Goal: Transaction & Acquisition: Purchase product/service

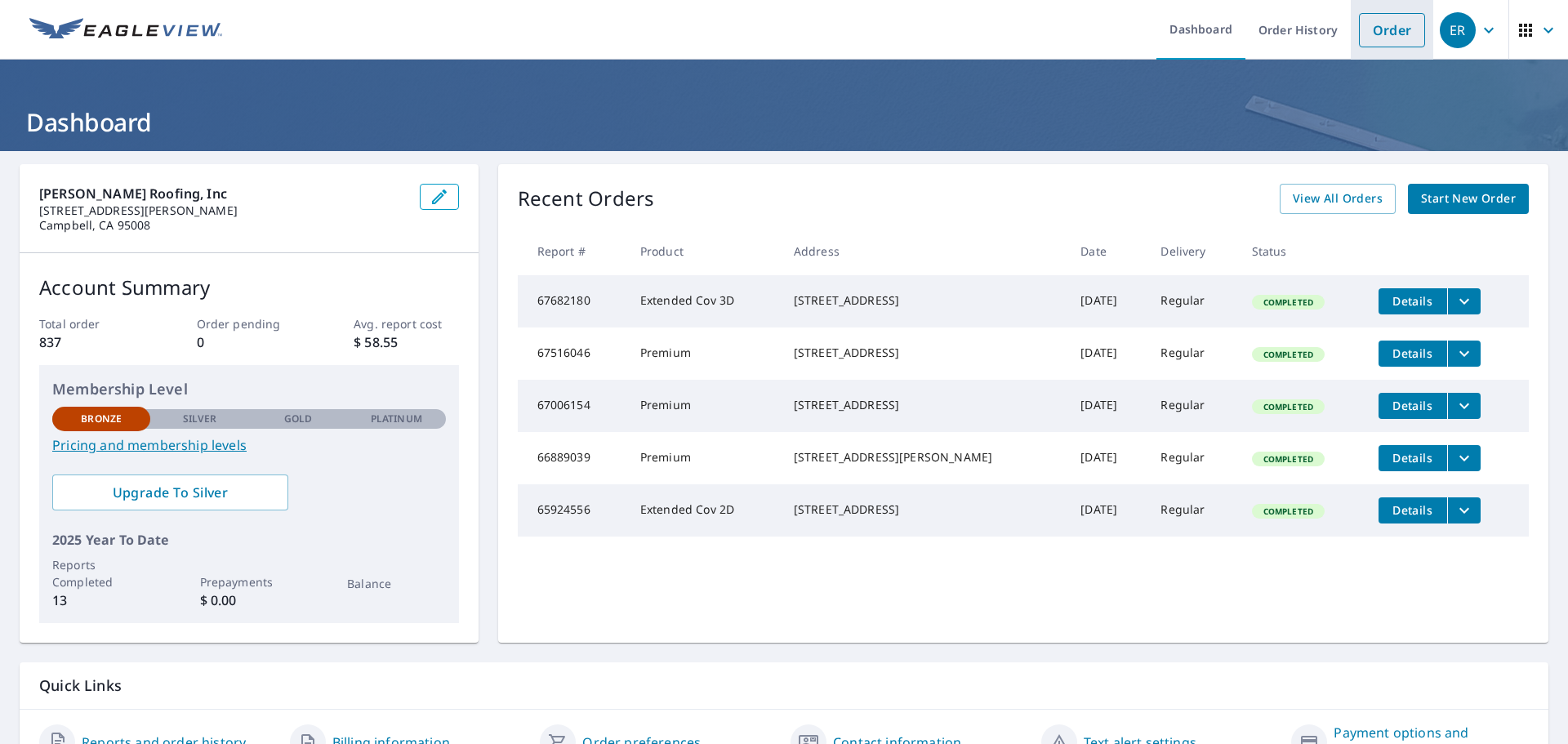
click at [1385, 25] on link "Order" at bounding box center [1392, 30] width 67 height 34
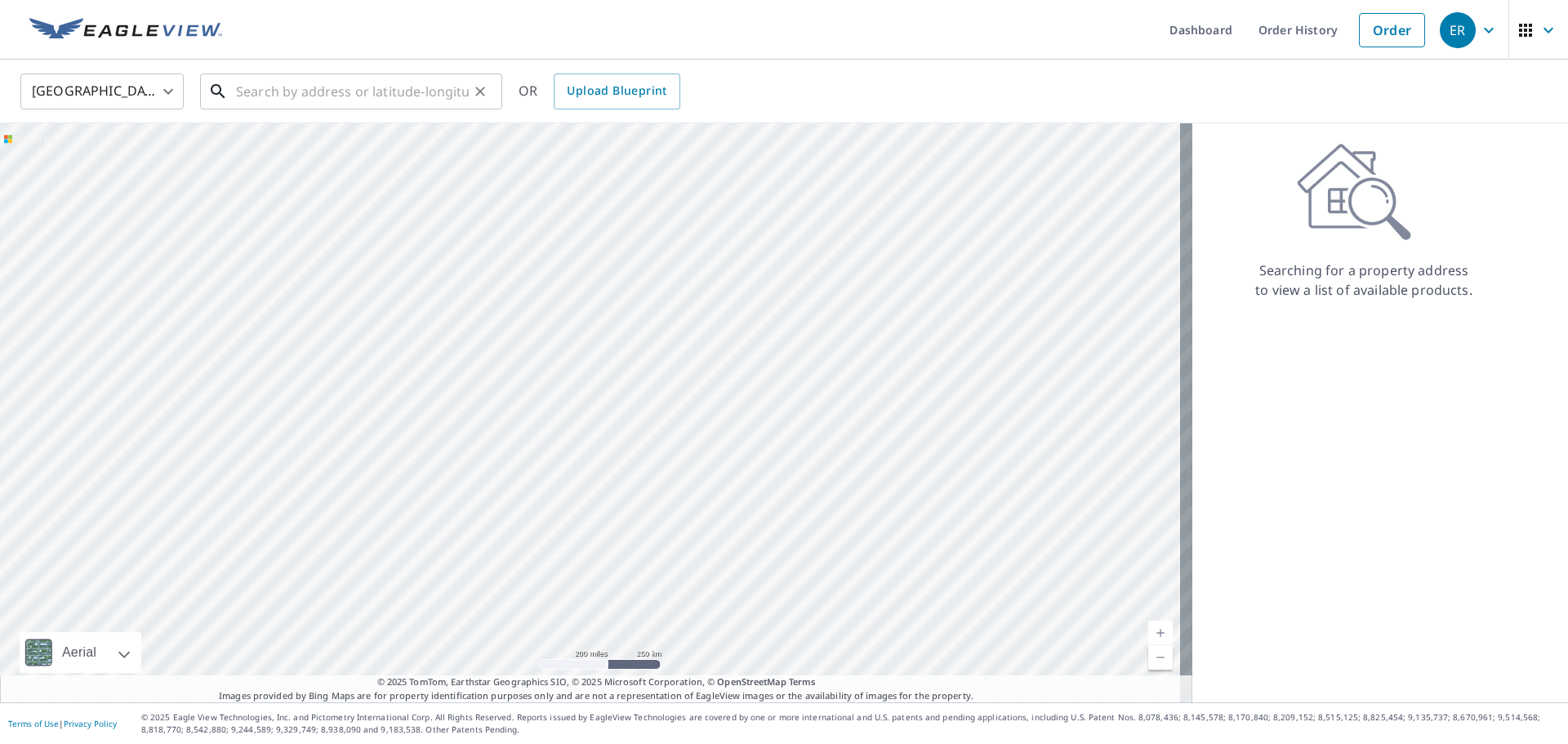
click at [308, 88] on input "text" at bounding box center [352, 92] width 233 height 46
paste input "[STREET_ADDRESS]"
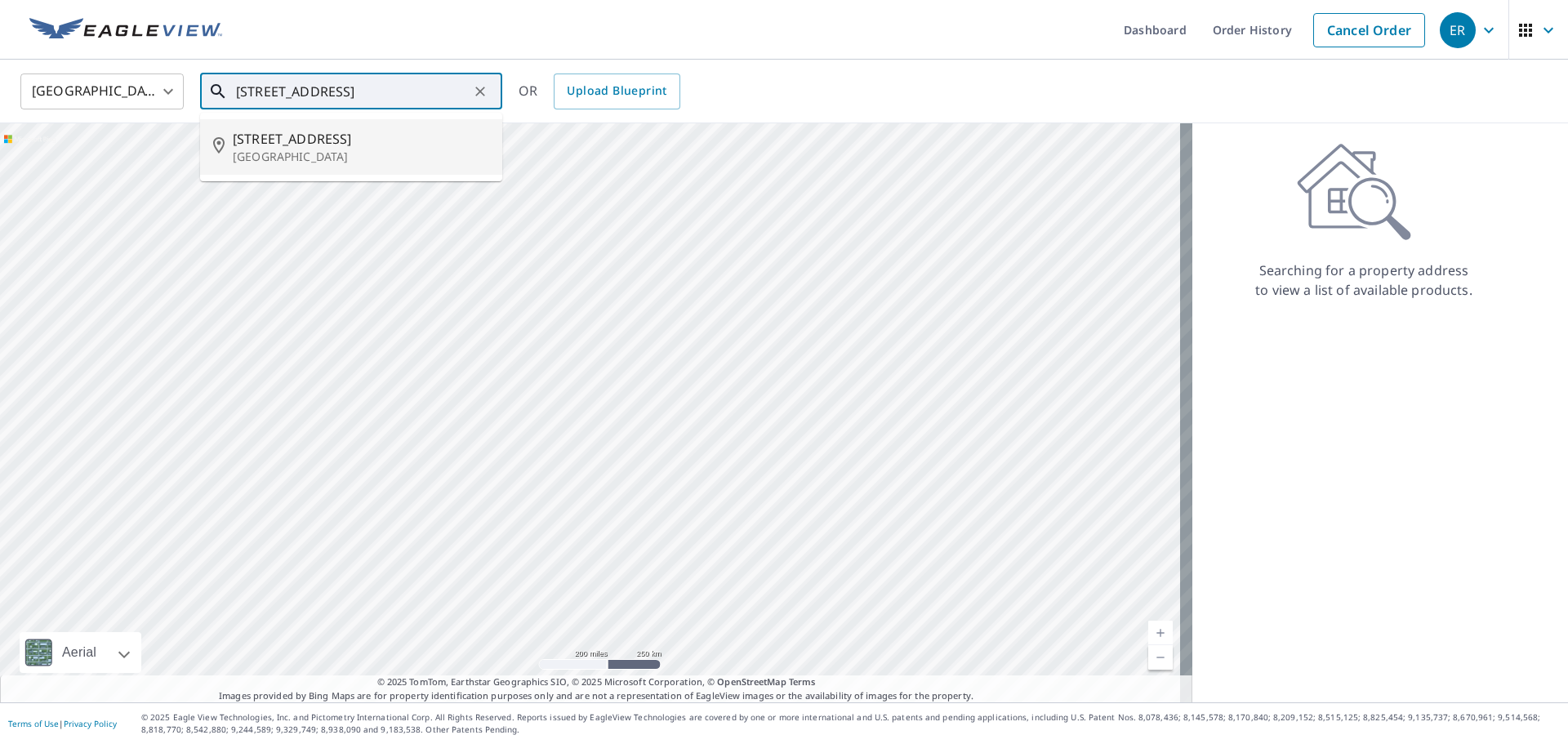
click at [385, 158] on p "[GEOGRAPHIC_DATA]" at bounding box center [361, 156] width 257 height 16
type input "[STREET_ADDRESS]"
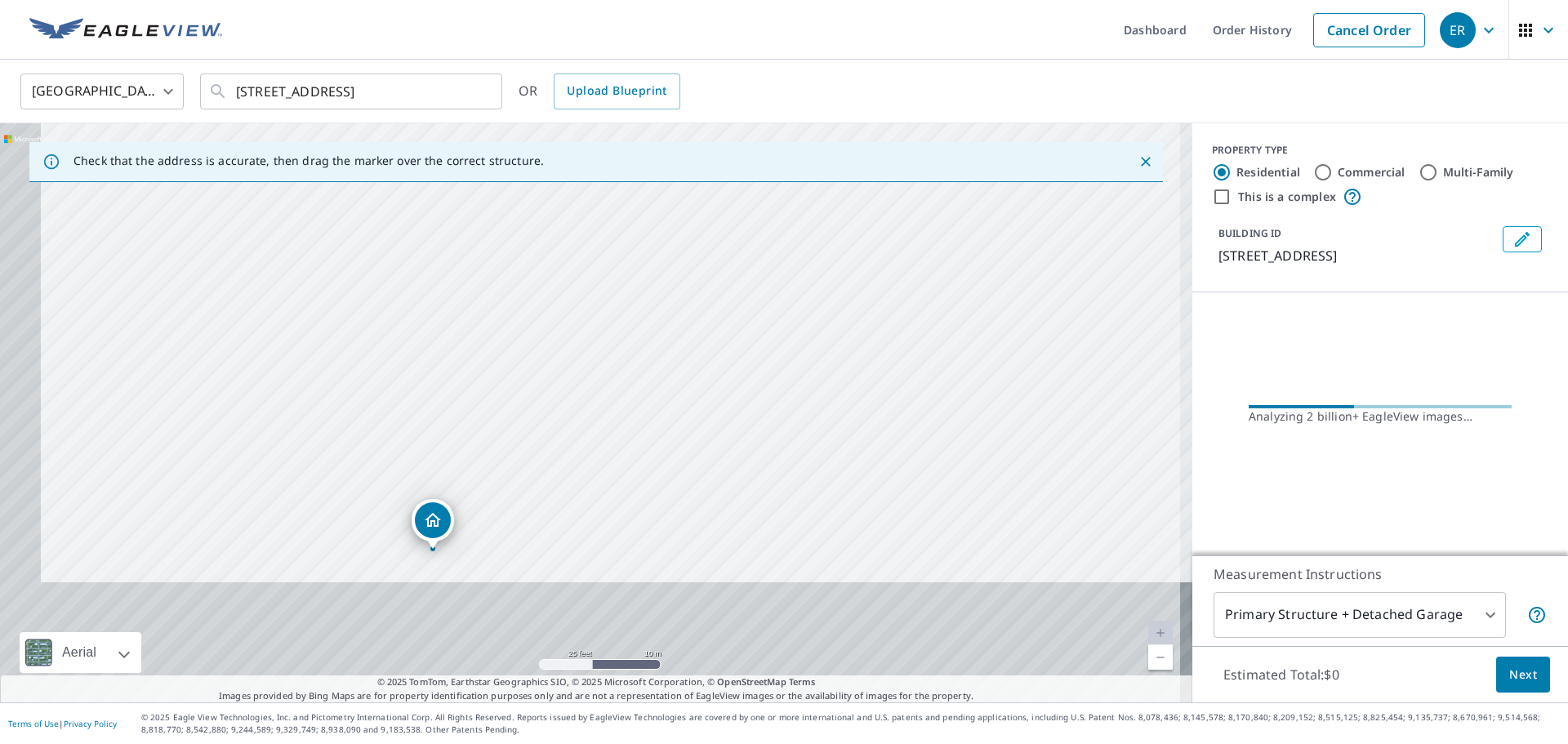
drag, startPoint x: 567, startPoint y: 350, endPoint x: 641, endPoint y: 208, distance: 160.1
click at [644, 190] on div "[STREET_ADDRESS]" at bounding box center [596, 413] width 1192 height 579
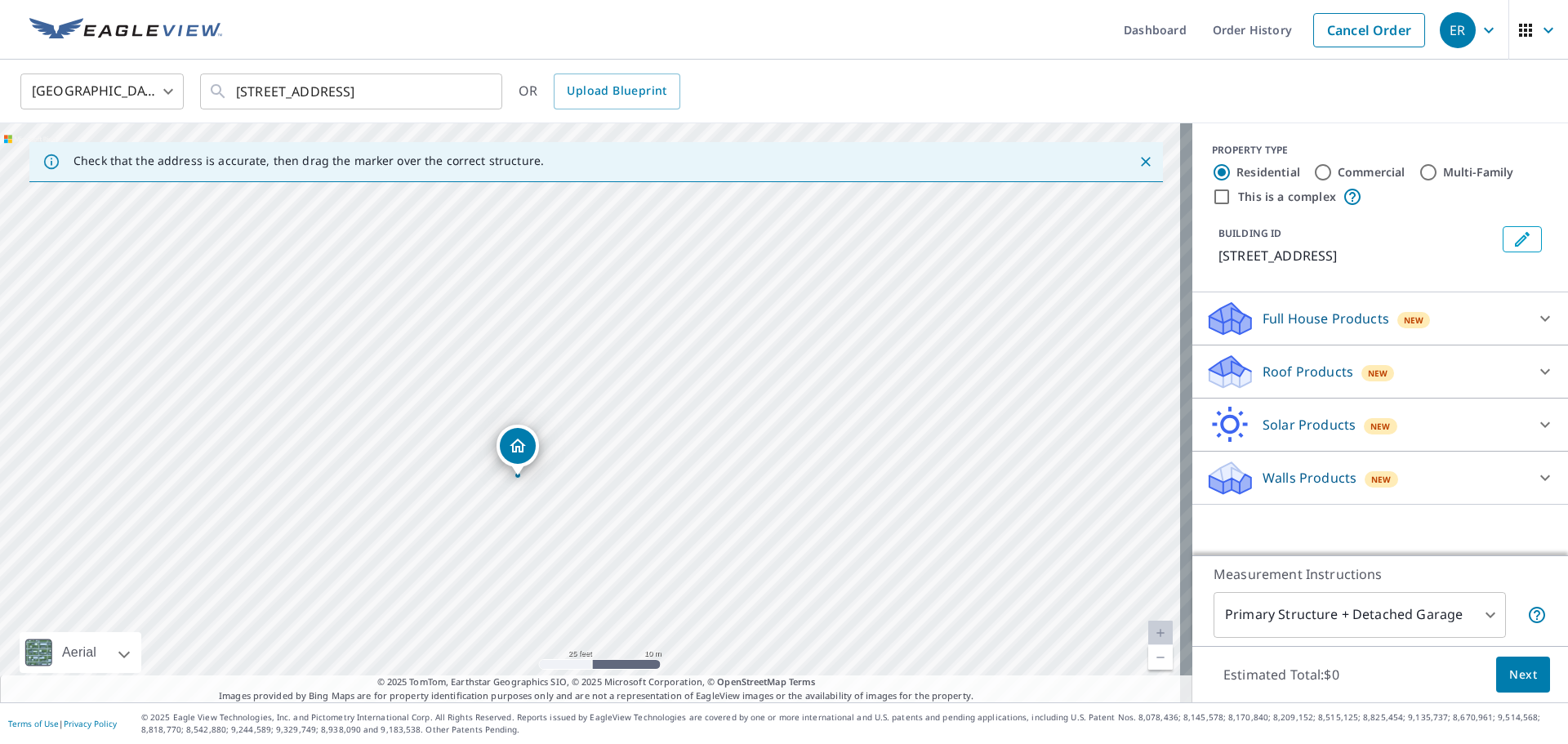
drag, startPoint x: 688, startPoint y: 400, endPoint x: 650, endPoint y: 433, distance: 50.3
click at [650, 433] on div "[STREET_ADDRESS]" at bounding box center [596, 413] width 1192 height 579
drag, startPoint x: 581, startPoint y: 292, endPoint x: 532, endPoint y: 365, distance: 87.9
click at [529, 368] on div "[STREET_ADDRESS]" at bounding box center [596, 413] width 1192 height 579
click at [1535, 369] on icon at bounding box center [1545, 372] width 20 height 20
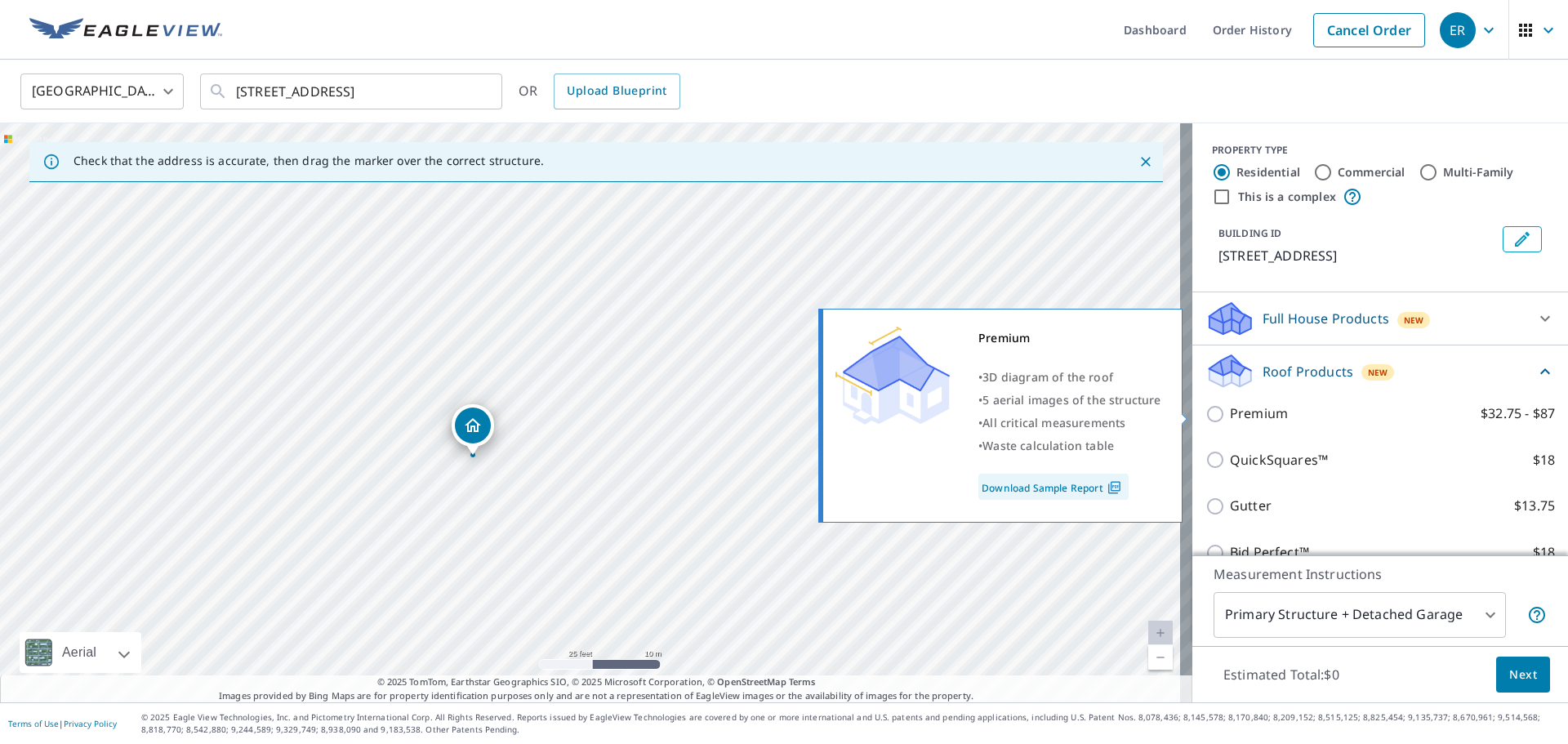
click at [1266, 418] on p "Premium" at bounding box center [1259, 414] width 58 height 21
click at [1230, 418] on input "Premium $32.75 - $87" at bounding box center [1217, 415] width 25 height 20
checkbox input "true"
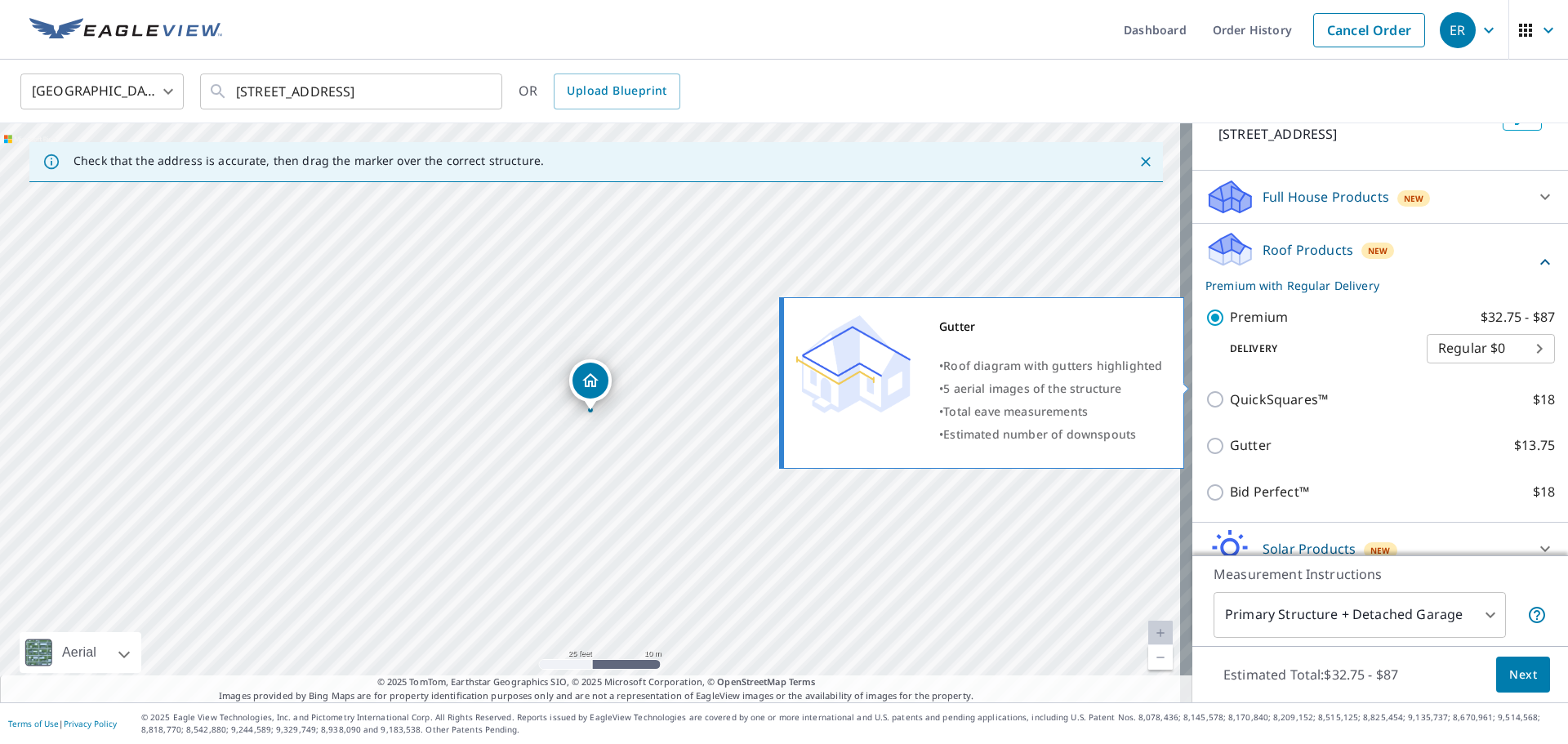
scroll to position [195, 0]
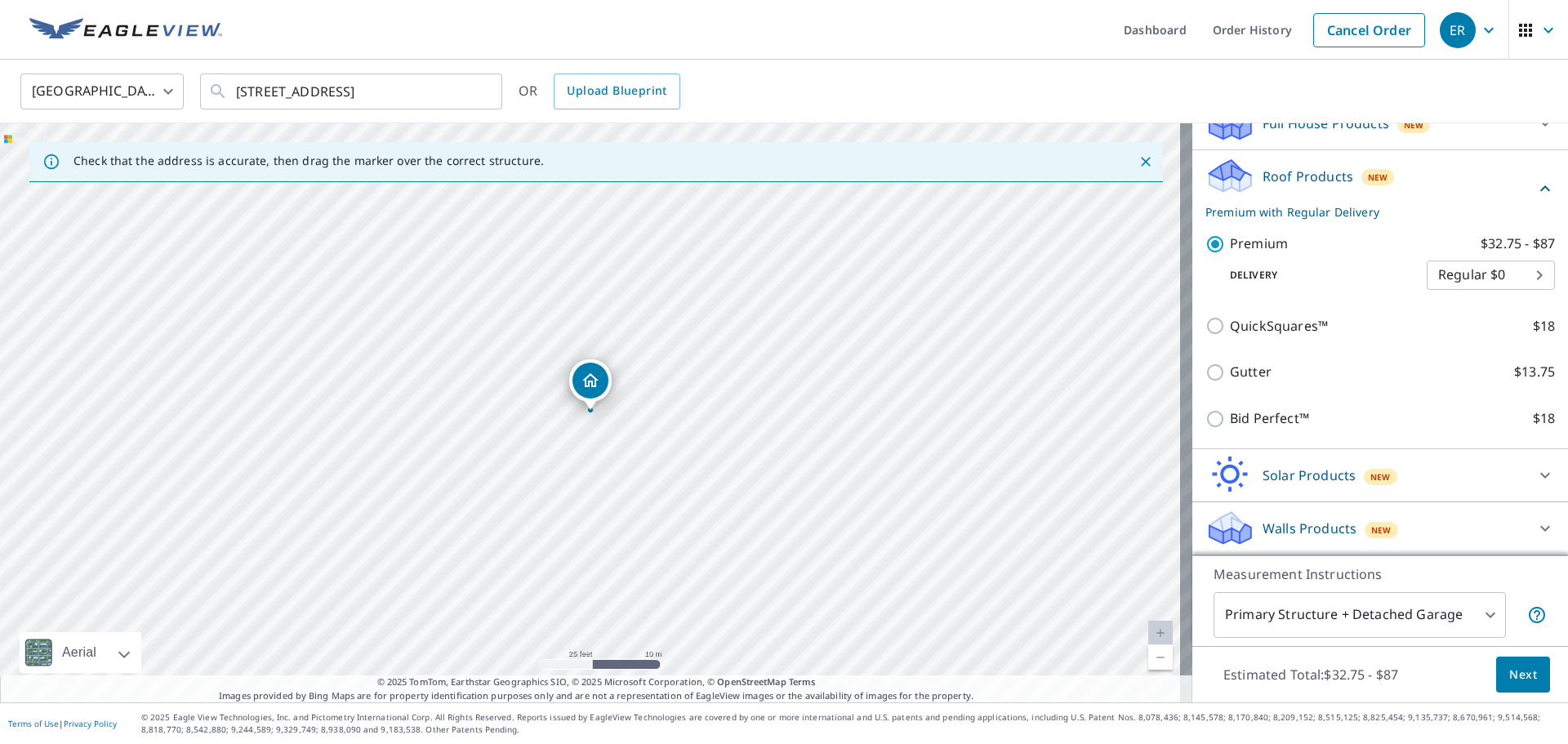
click at [1246, 90] on div "[GEOGRAPHIC_DATA] [GEOGRAPHIC_DATA] ​ [STREET_ADDRESS] ​ OR Upload Blueprint" at bounding box center [778, 91] width 1540 height 39
click at [1343, 615] on body "ER ER Dashboard Order History Cancel Order ER [GEOGRAPHIC_DATA] US ​ [STREET_AD…" at bounding box center [784, 372] width 1568 height 744
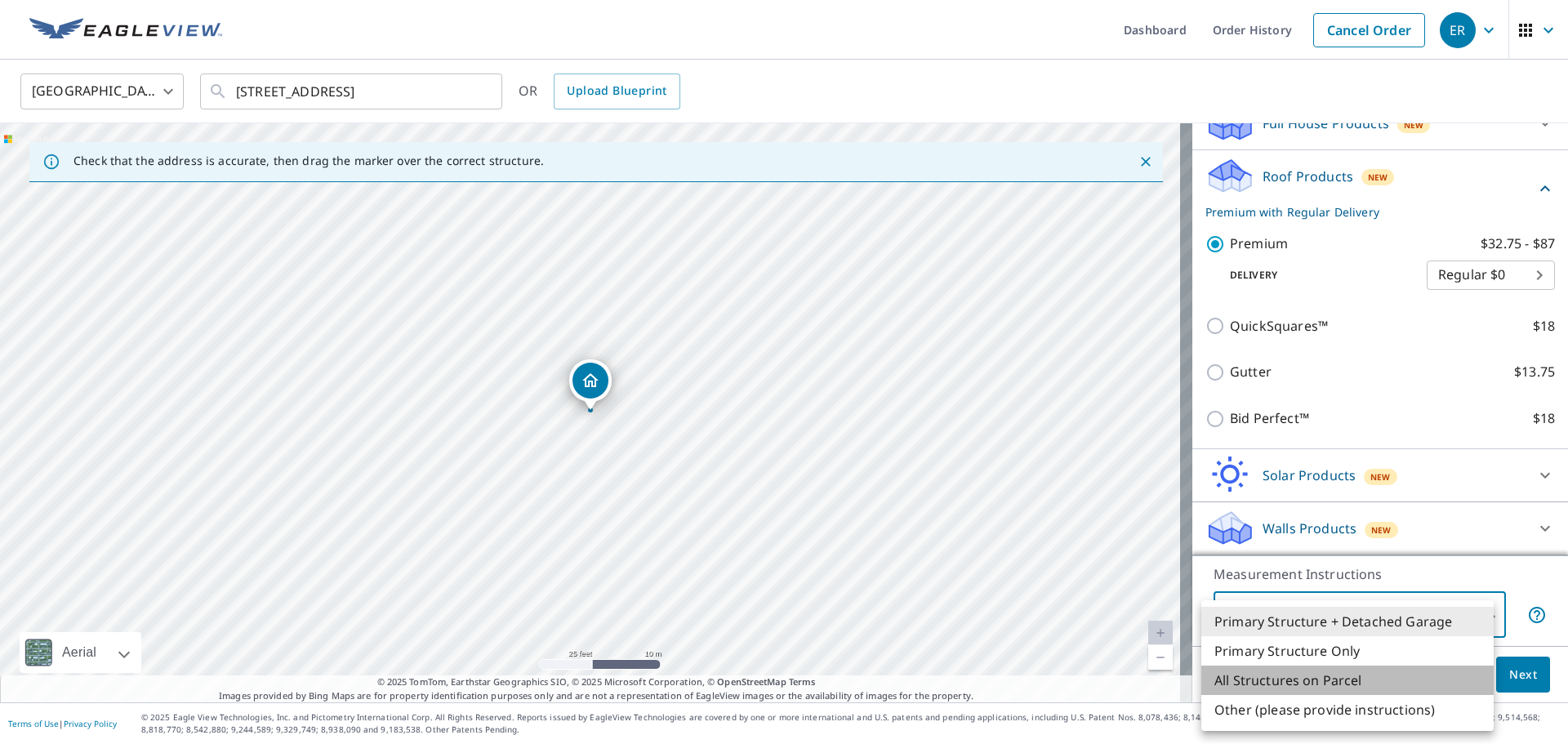
click at [1333, 676] on li "All Structures on Parcel" at bounding box center [1347, 680] width 292 height 30
type input "3"
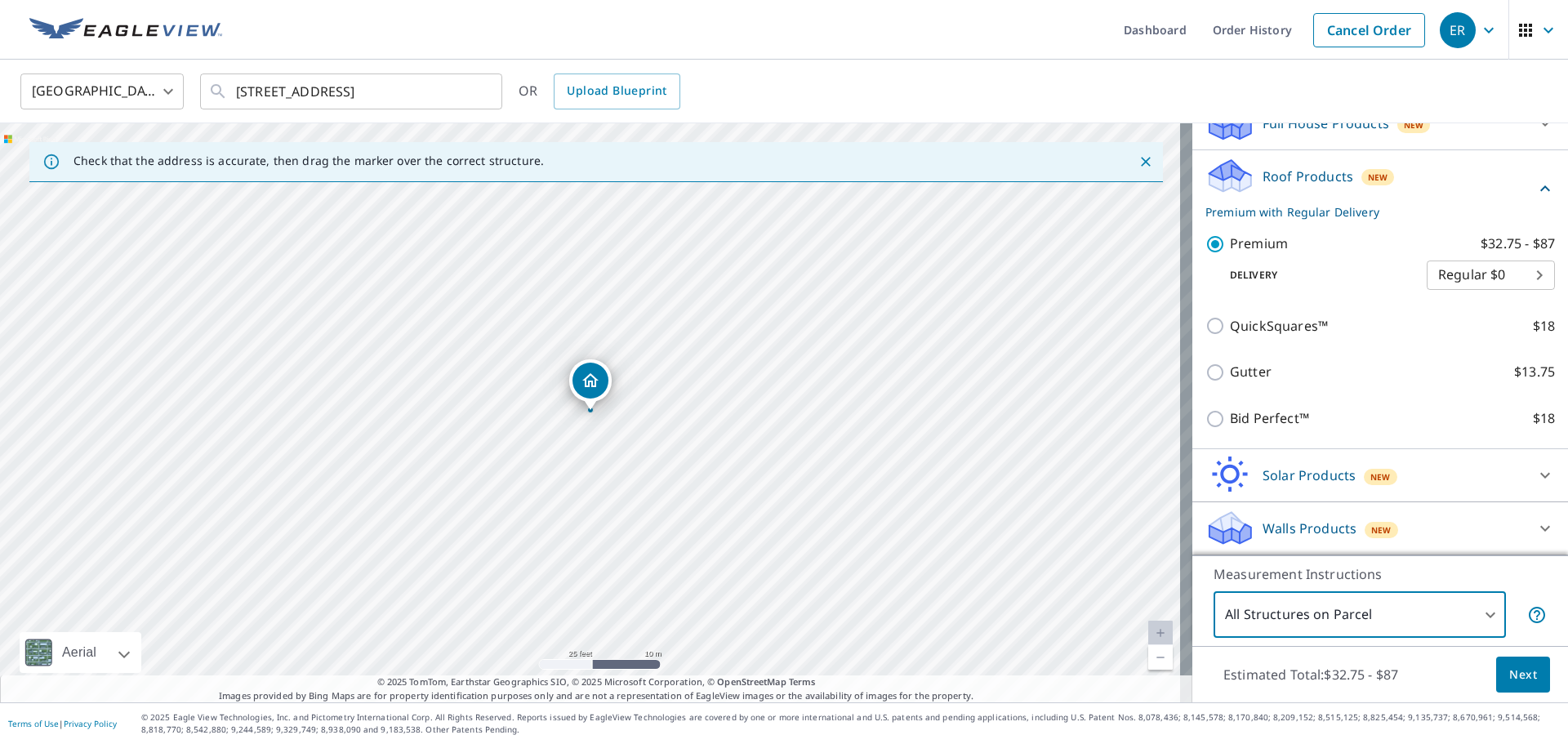
click at [1509, 683] on span "Next" at bounding box center [1523, 675] width 28 height 21
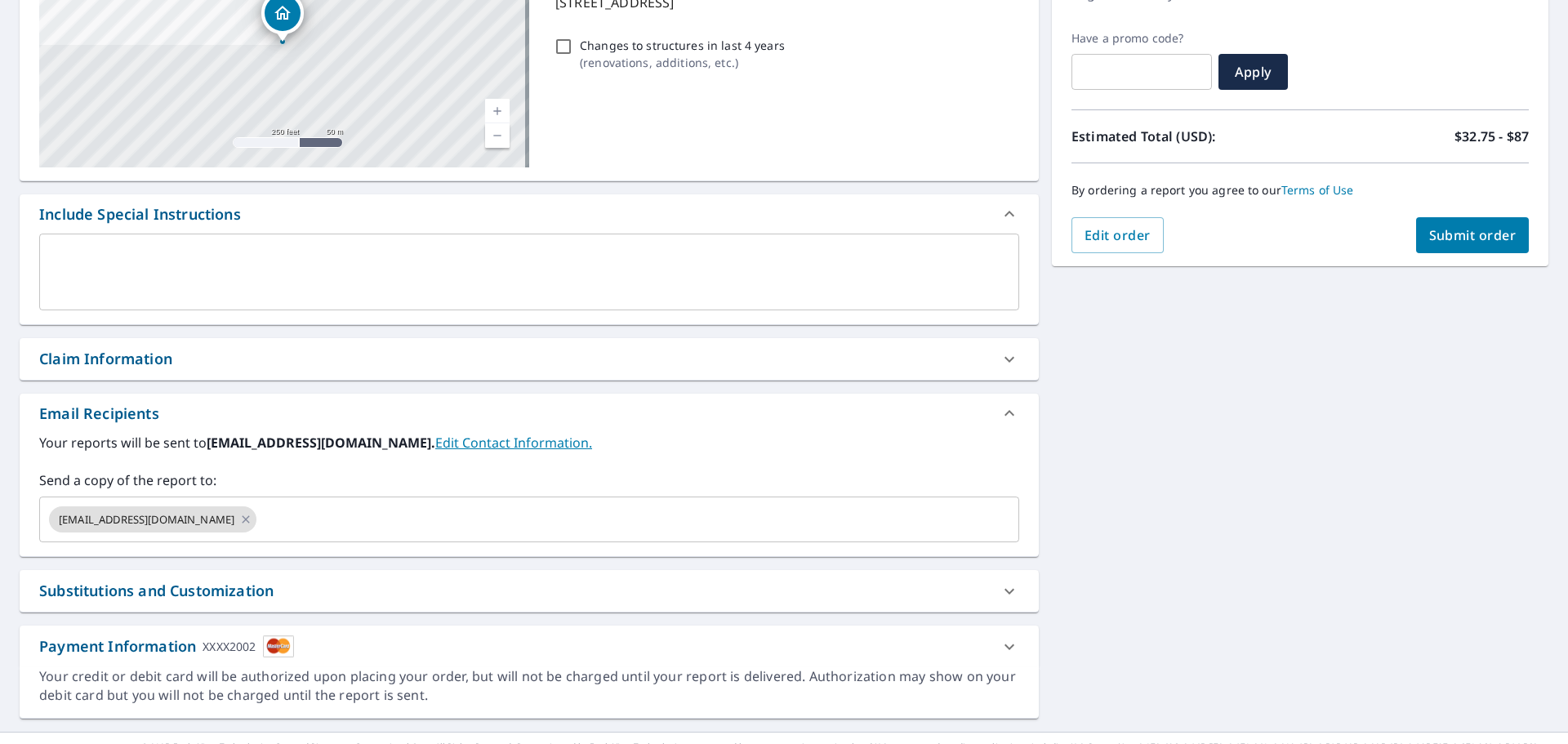
scroll to position [284, 0]
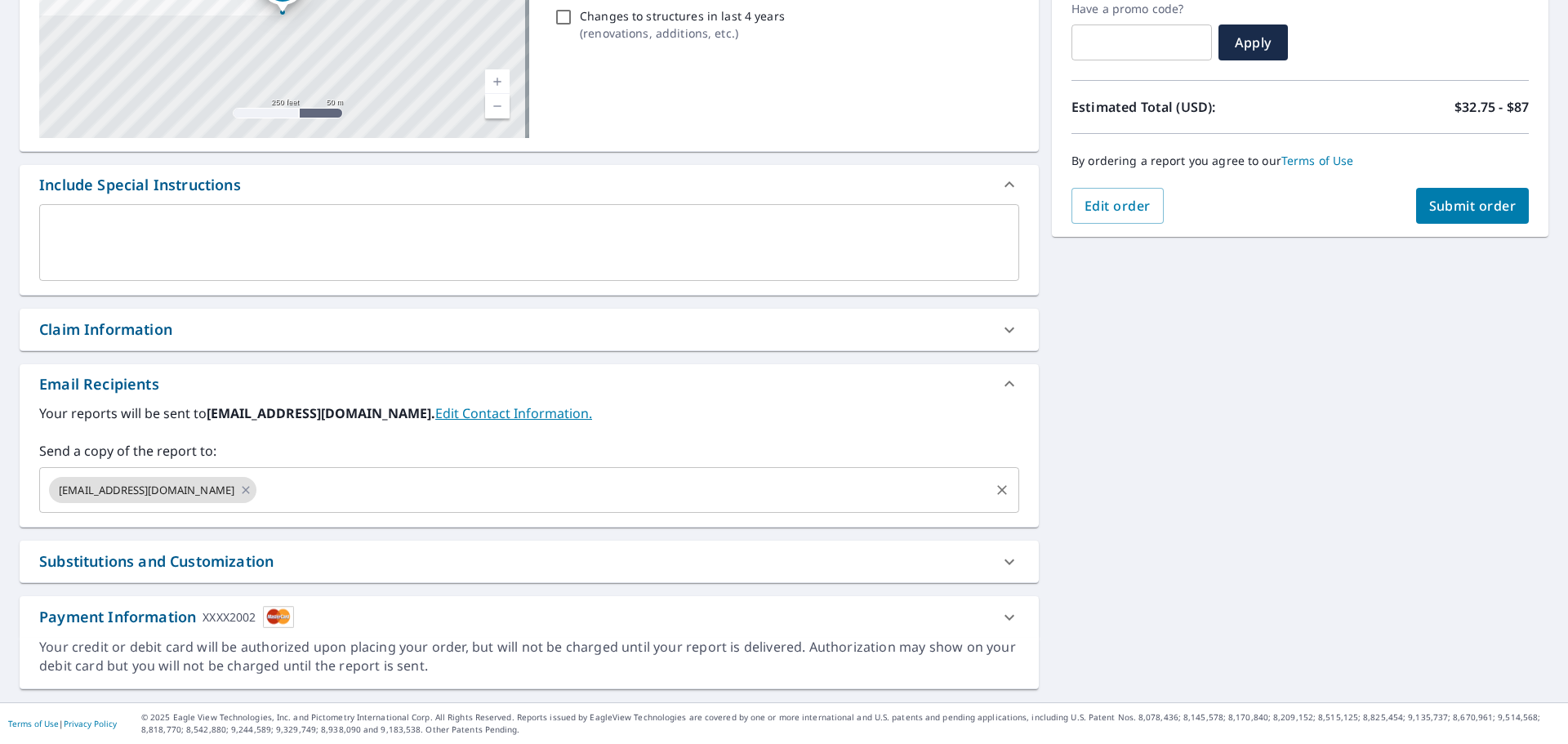
click at [649, 494] on input "text" at bounding box center [622, 489] width 729 height 31
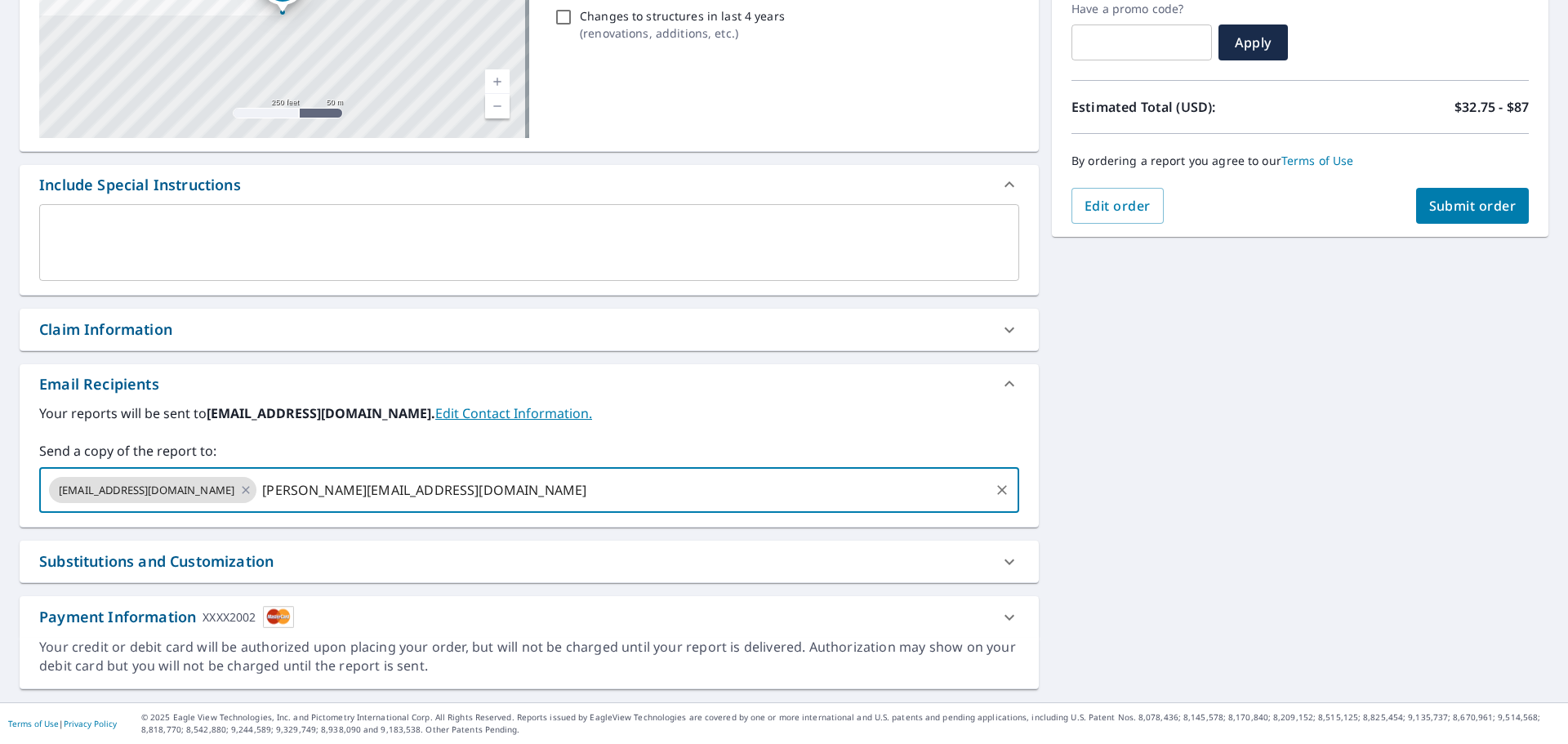
type input "[PERSON_NAME][EMAIL_ADDRESS][DOMAIN_NAME]"
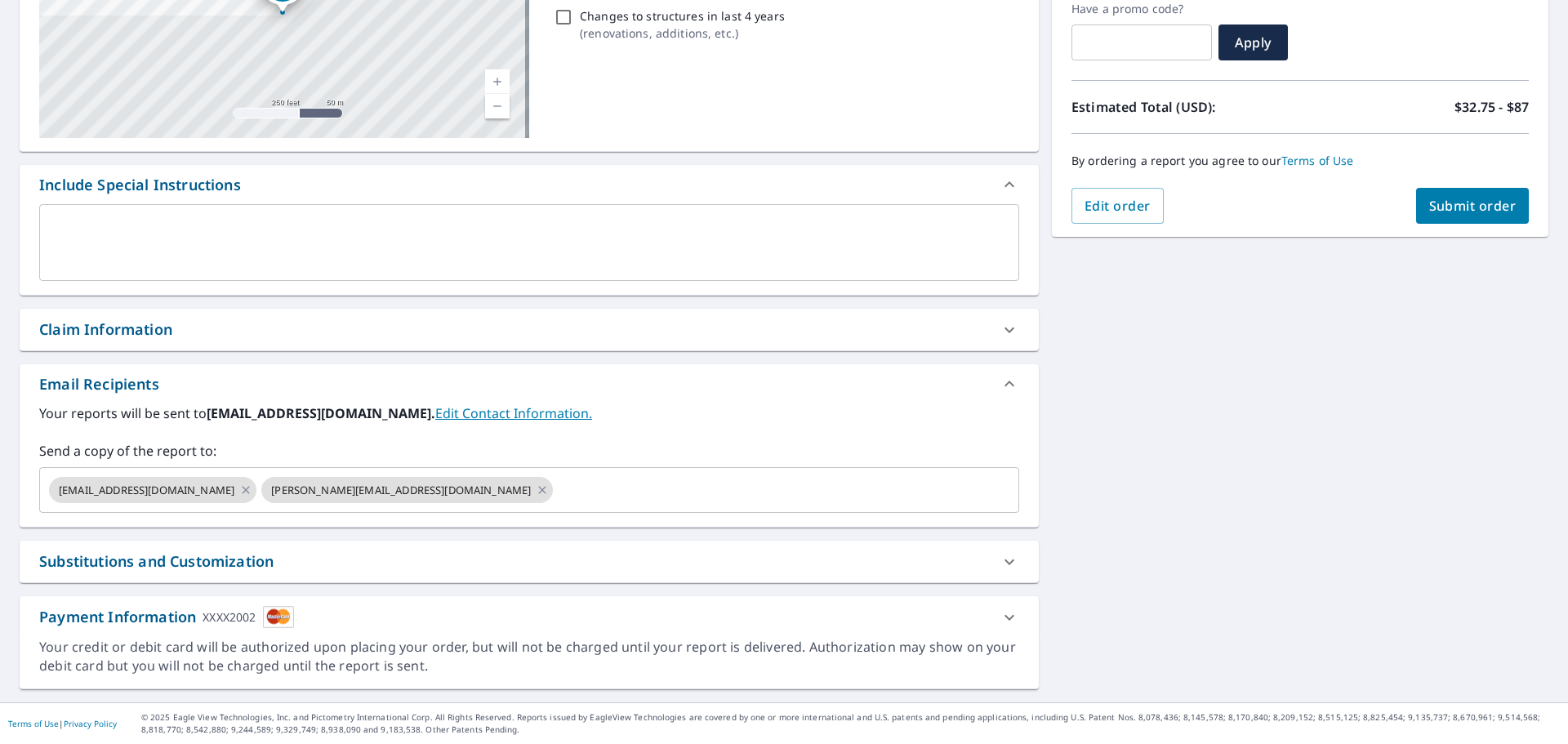
click at [1318, 405] on div "[STREET_ADDRESS] Aerial Road A standard road map Aerial A detailed look from ab…" at bounding box center [784, 284] width 1568 height 836
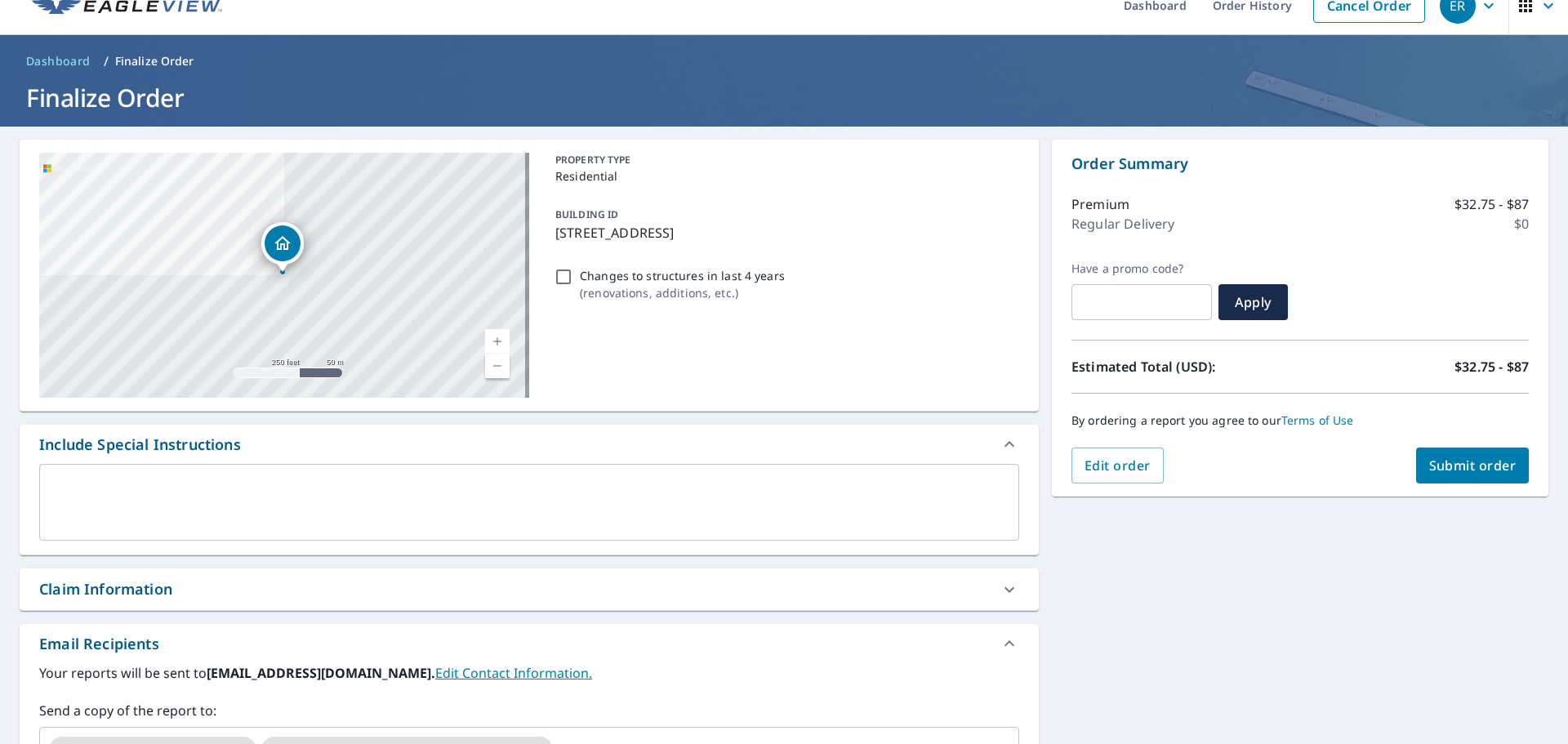
scroll to position [0, 0]
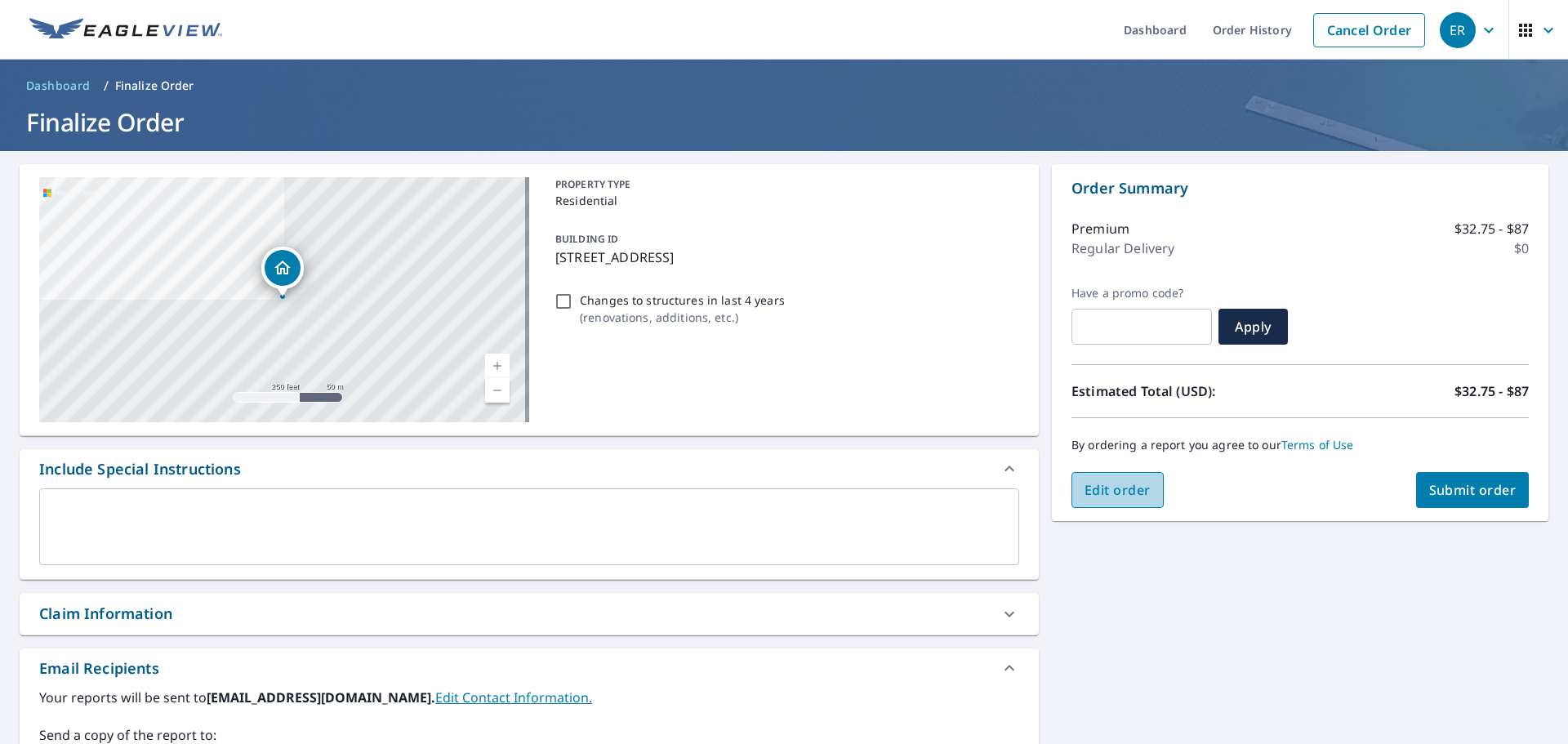
click at [1123, 484] on span "Edit order" at bounding box center [1118, 490] width 67 height 18
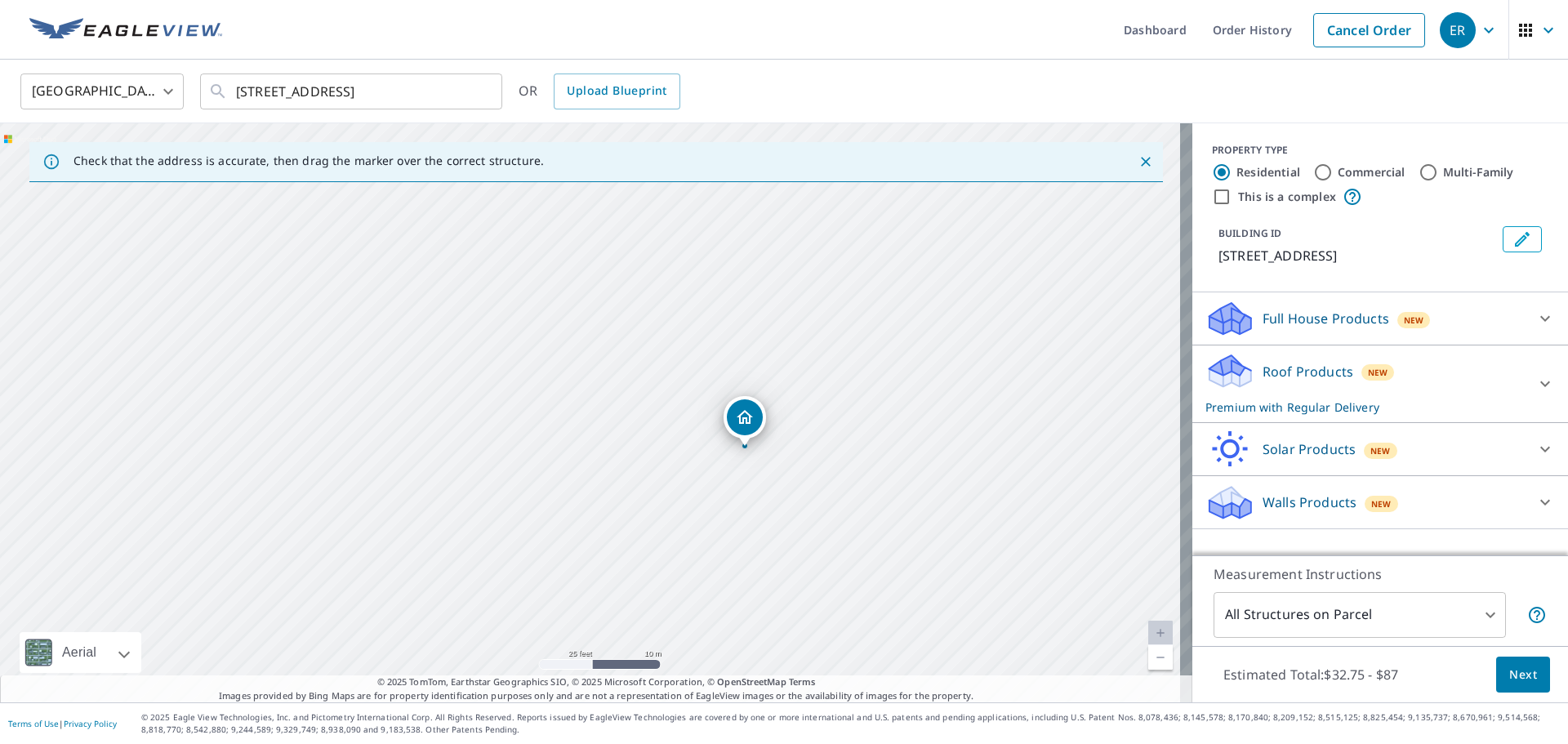
drag, startPoint x: 931, startPoint y: 381, endPoint x: 718, endPoint y: 451, distance: 224.2
click at [718, 451] on div "[STREET_ADDRESS]" at bounding box center [596, 413] width 1192 height 579
drag, startPoint x: 805, startPoint y: 429, endPoint x: 708, endPoint y: 457, distance: 101.0
click at [708, 459] on div "[STREET_ADDRESS]" at bounding box center [596, 413] width 1192 height 579
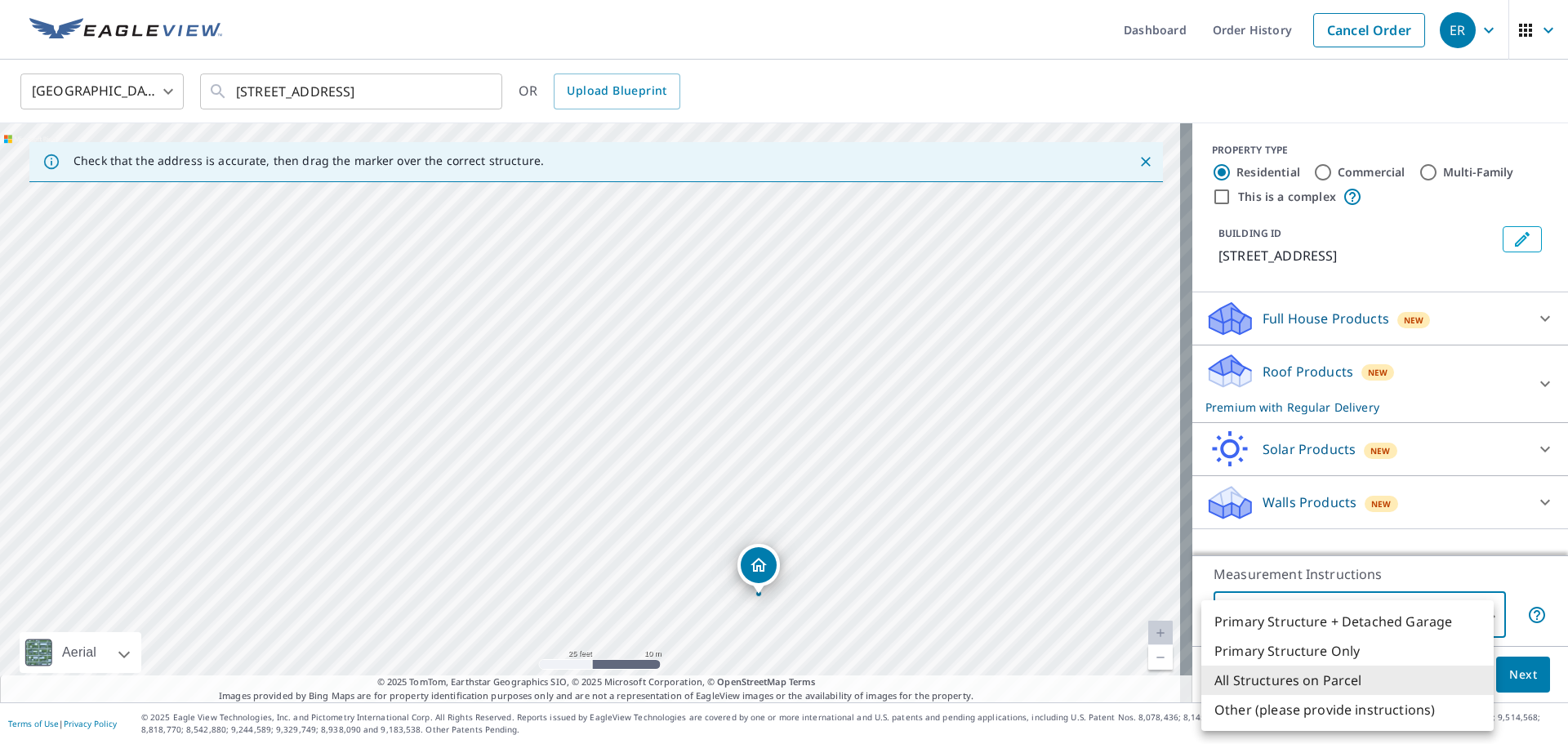
click at [1378, 600] on body "ER ER Dashboard Order History Cancel Order ER [GEOGRAPHIC_DATA] US ​ [STREET_AD…" at bounding box center [784, 372] width 1568 height 744
click at [1333, 646] on li "Primary Structure Only" at bounding box center [1347, 651] width 292 height 30
type input "2"
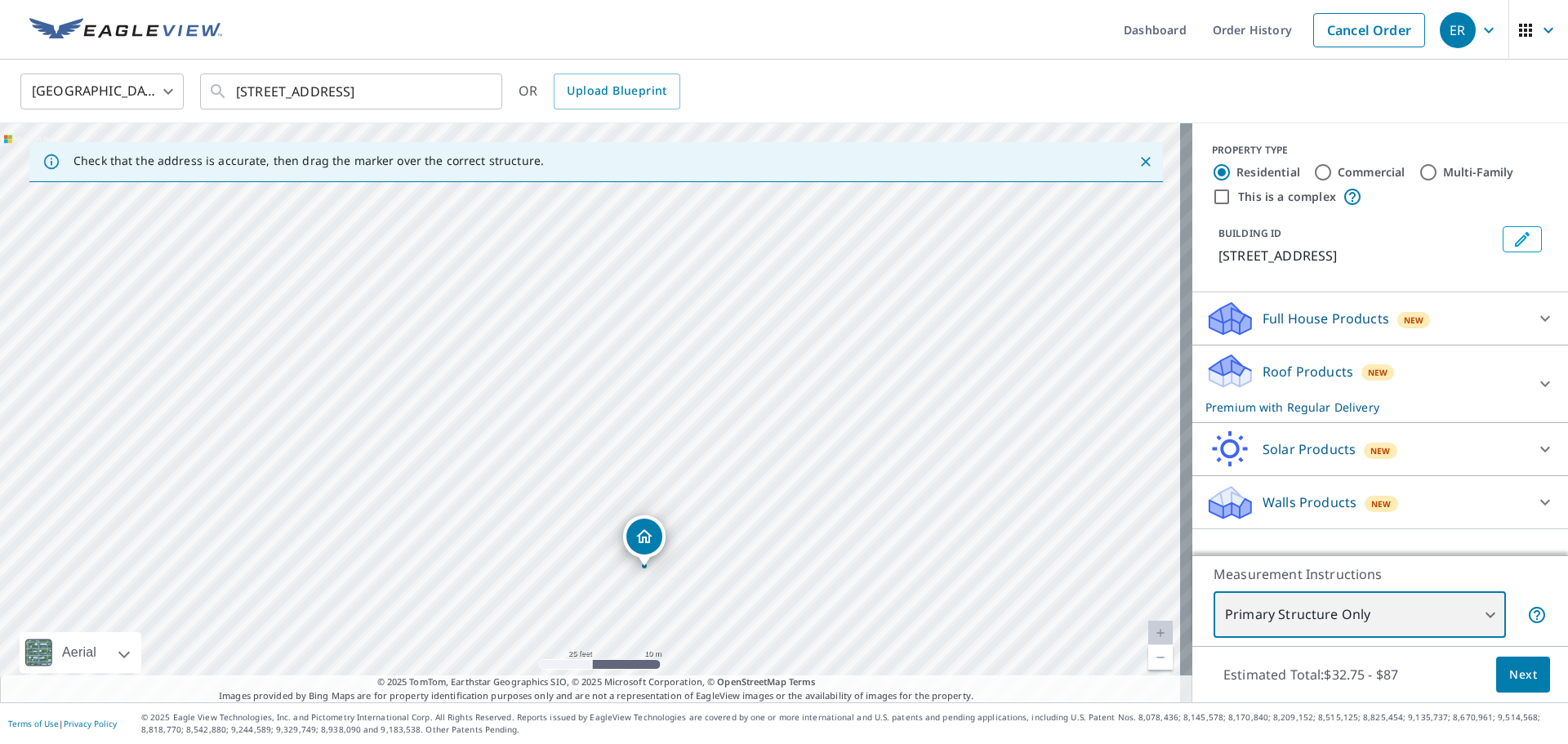
drag, startPoint x: 792, startPoint y: 362, endPoint x: 846, endPoint y: 518, distance: 165.1
click at [846, 518] on div "[STREET_ADDRESS]" at bounding box center [596, 413] width 1192 height 579
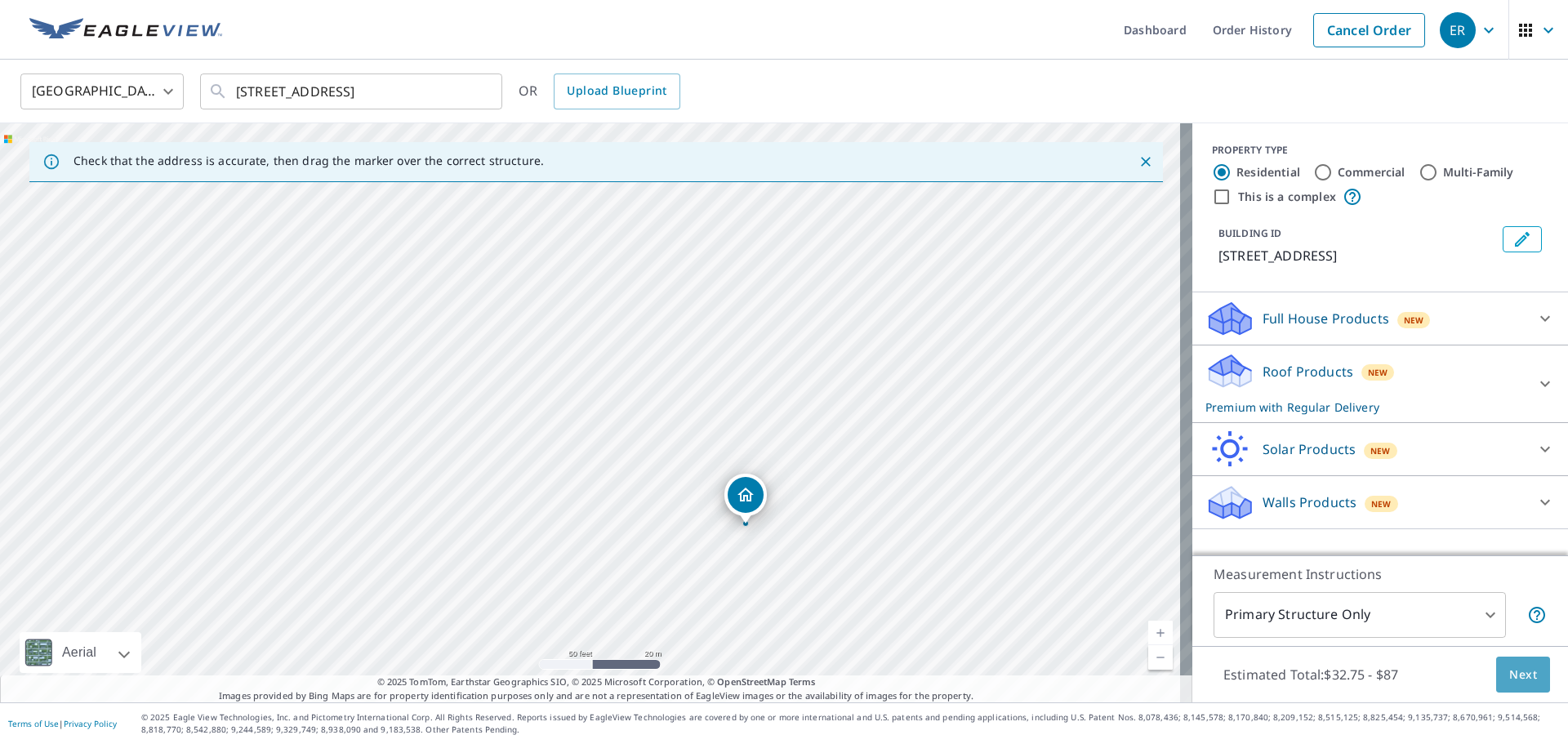
click at [1516, 667] on span "Next" at bounding box center [1523, 675] width 28 height 21
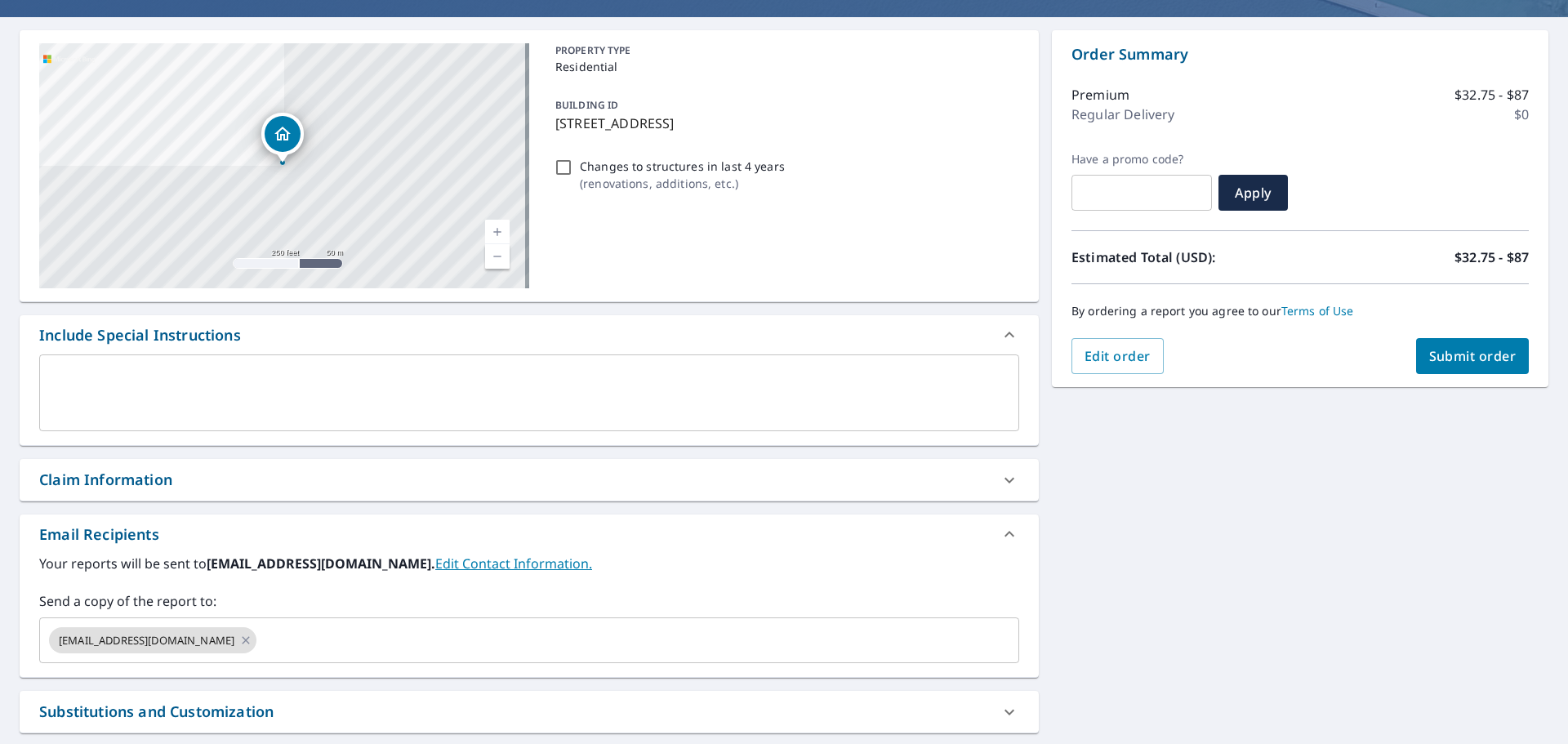
scroll to position [163, 0]
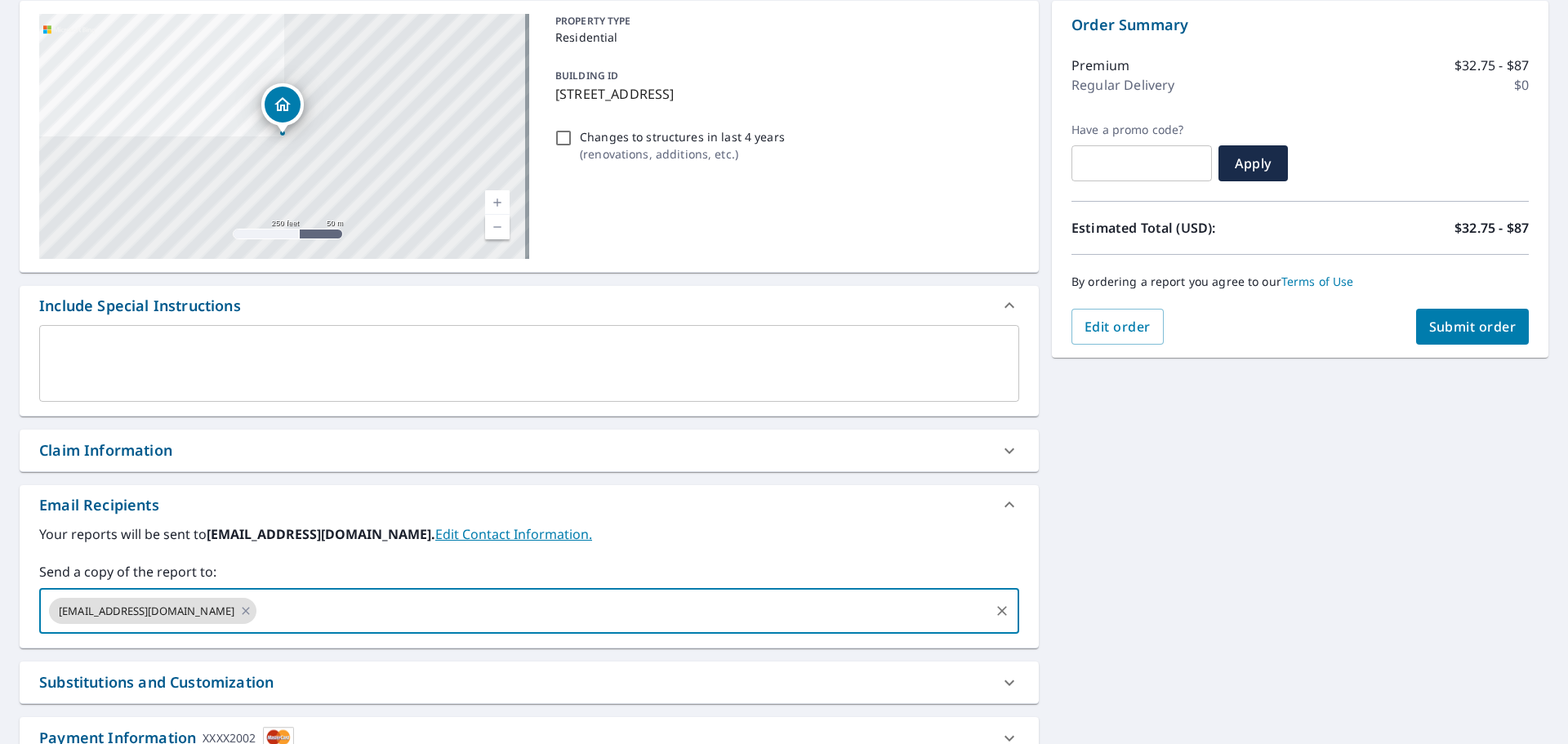
click at [388, 617] on input "text" at bounding box center [622, 611] width 729 height 31
type input "[PERSON_NAME][EMAIL_ADDRESS][DOMAIN_NAME]"
click at [1334, 557] on div "[STREET_ADDRESS] Aerial Road A standard road map Aerial A detailed look from ab…" at bounding box center [784, 406] width 1568 height 836
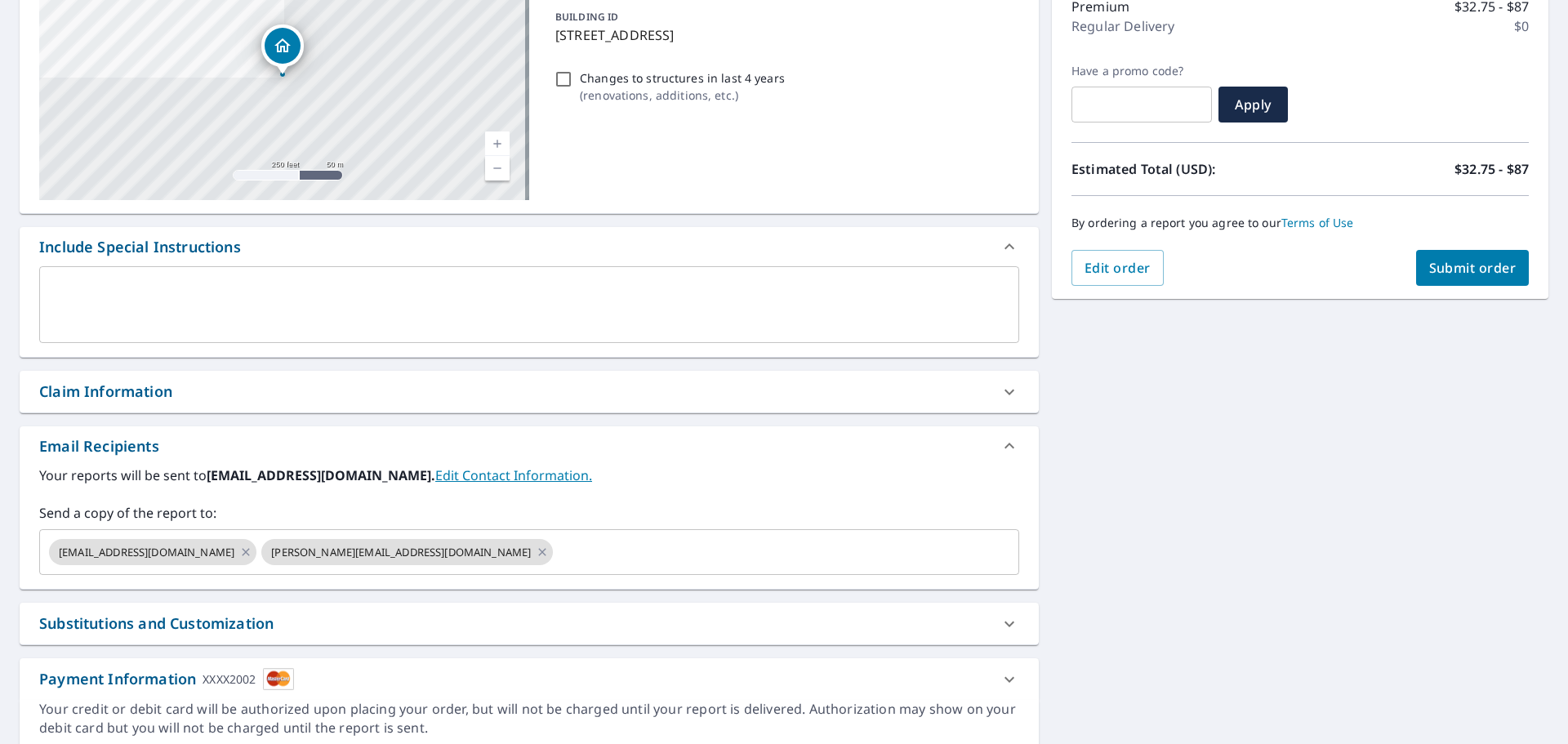
scroll to position [284, 0]
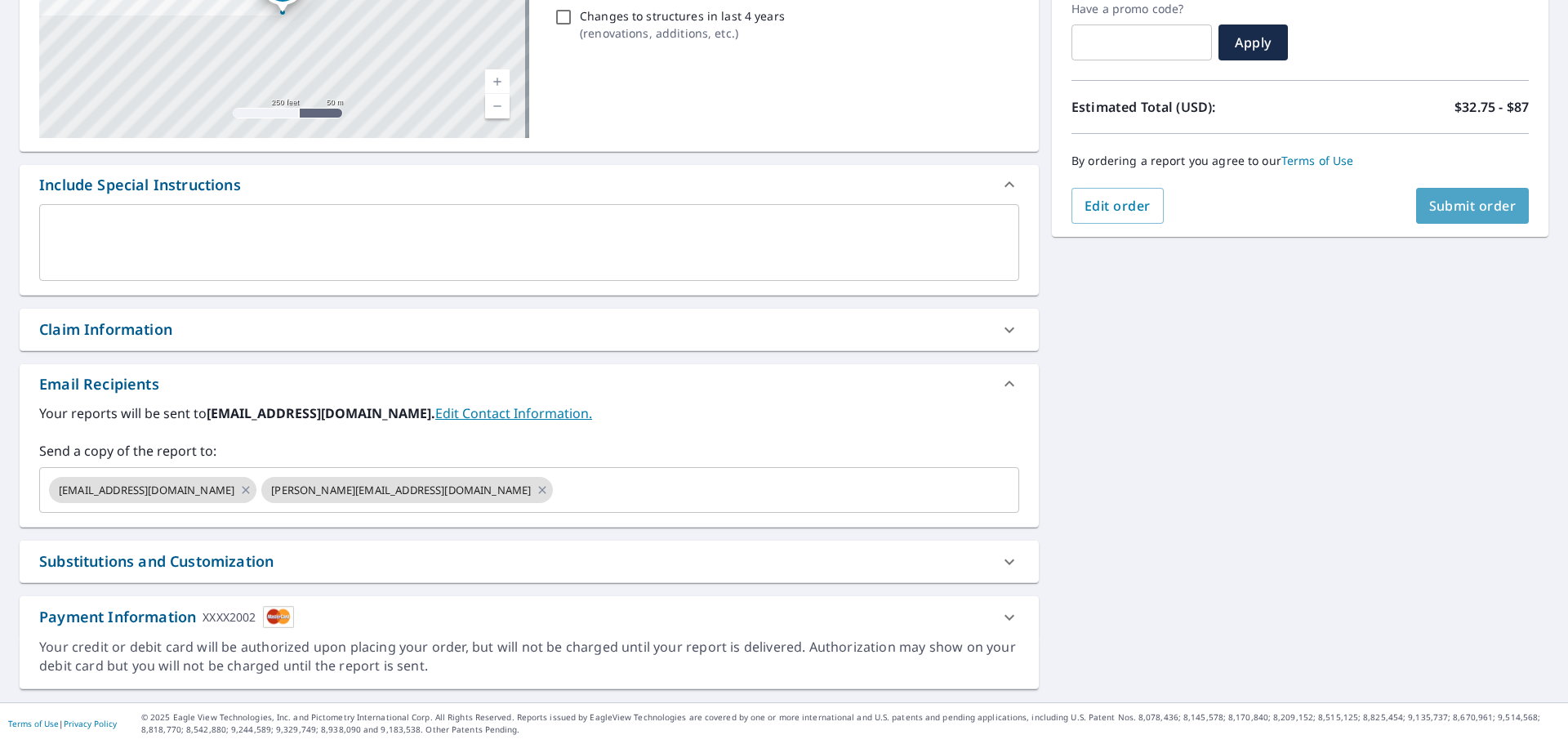
click at [1497, 194] on button "Submit order" at bounding box center [1473, 206] width 113 height 36
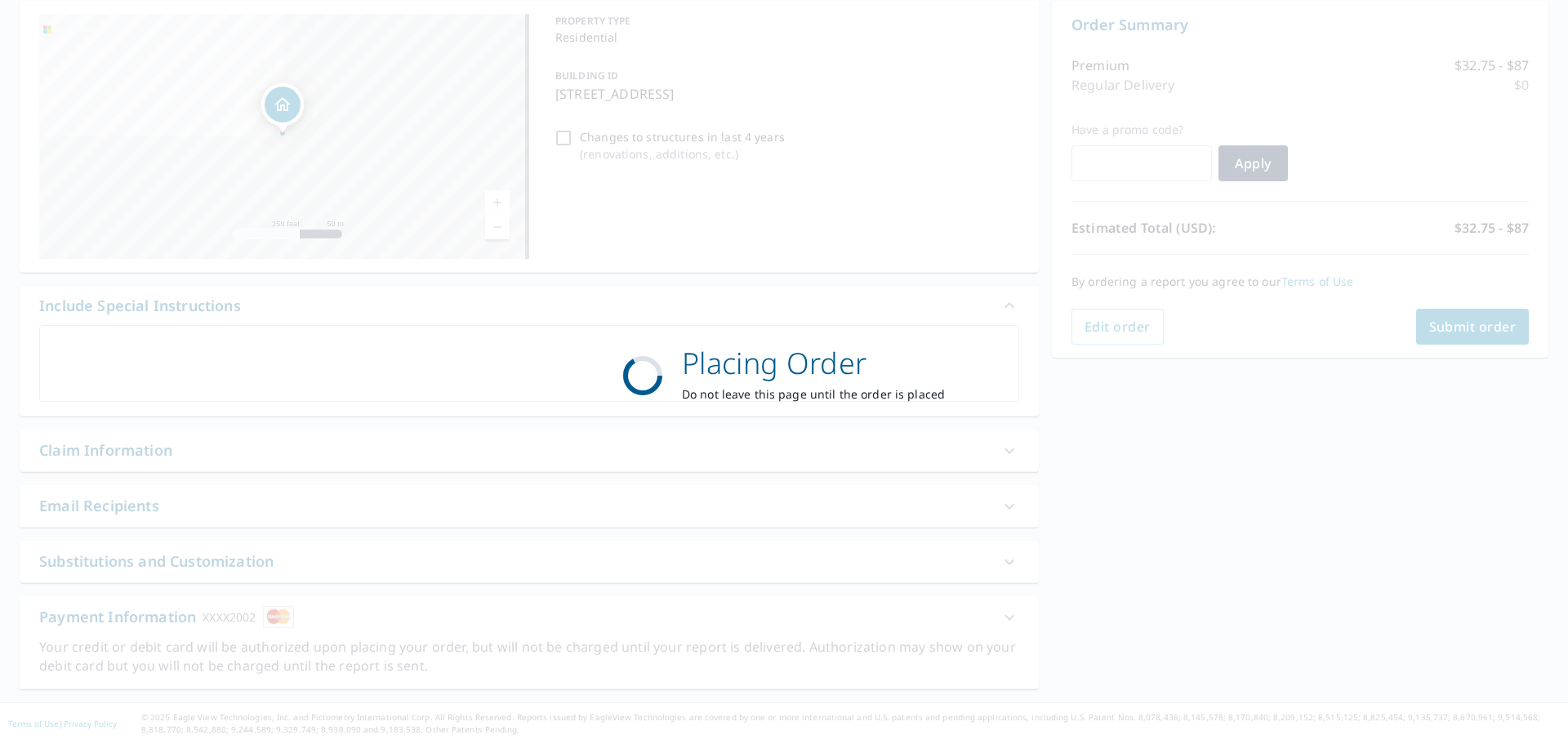
scroll to position [163, 0]
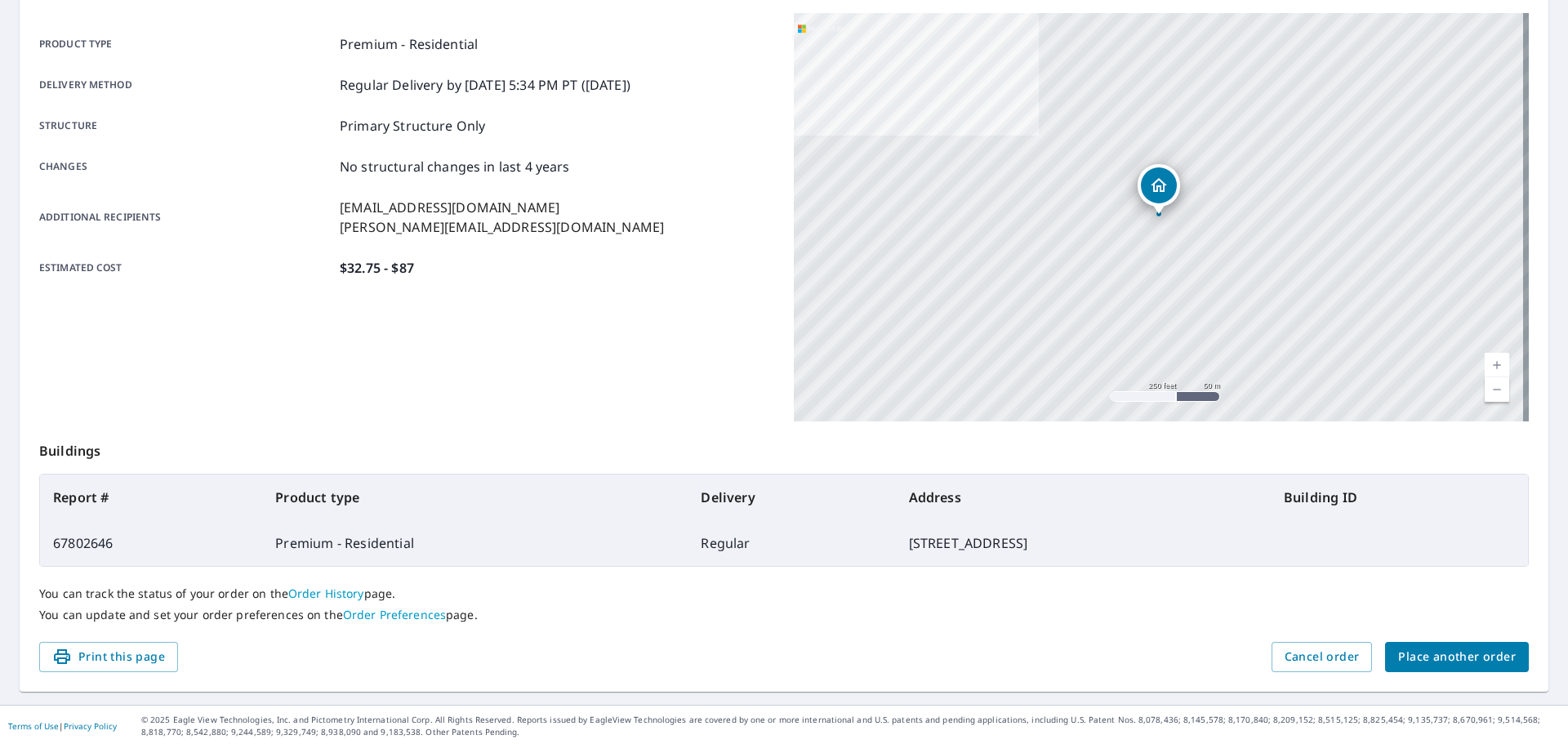
scroll to position [217, 0]
click at [1454, 651] on span "Place another order" at bounding box center [1457, 654] width 117 height 21
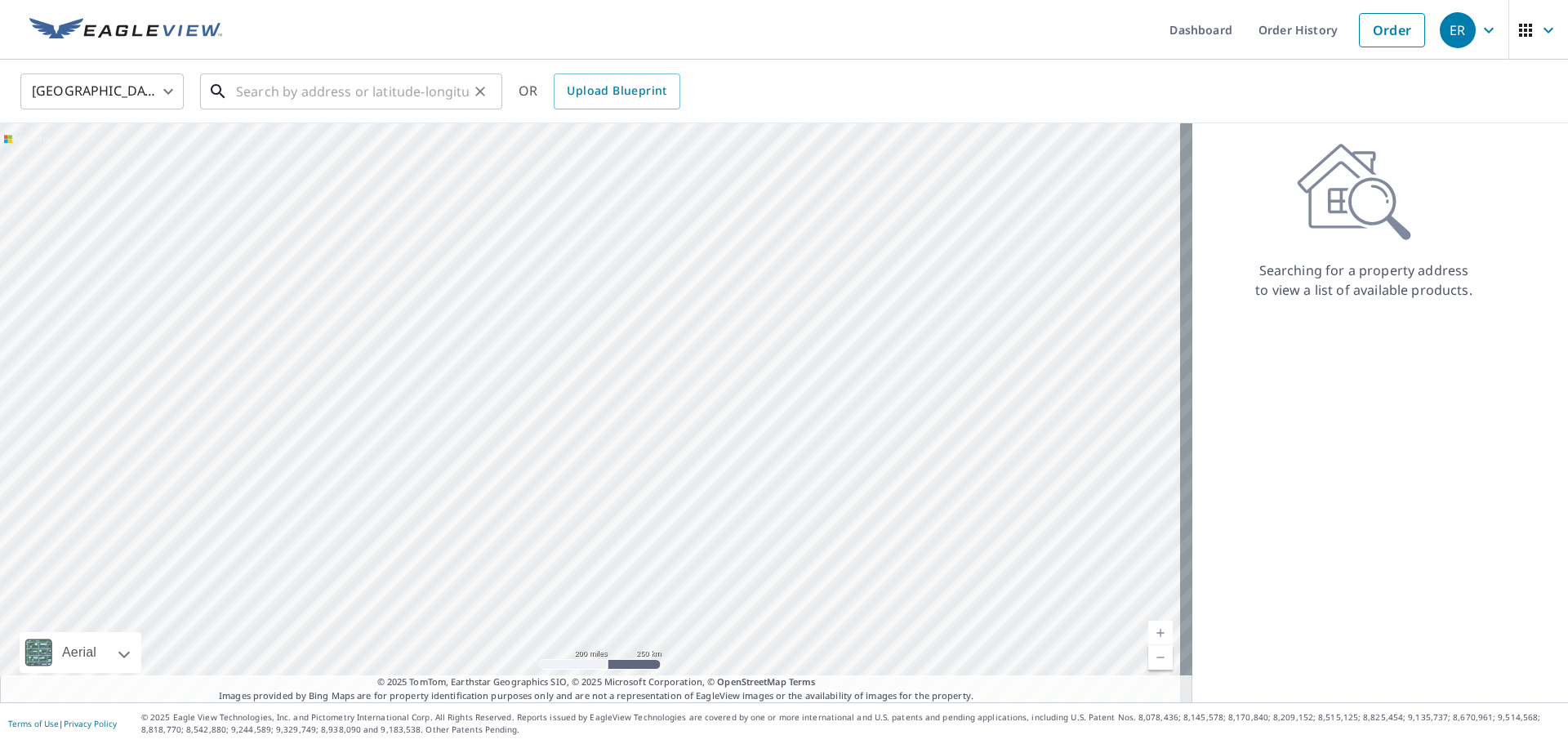
click at [281, 93] on input "text" at bounding box center [352, 92] width 233 height 46
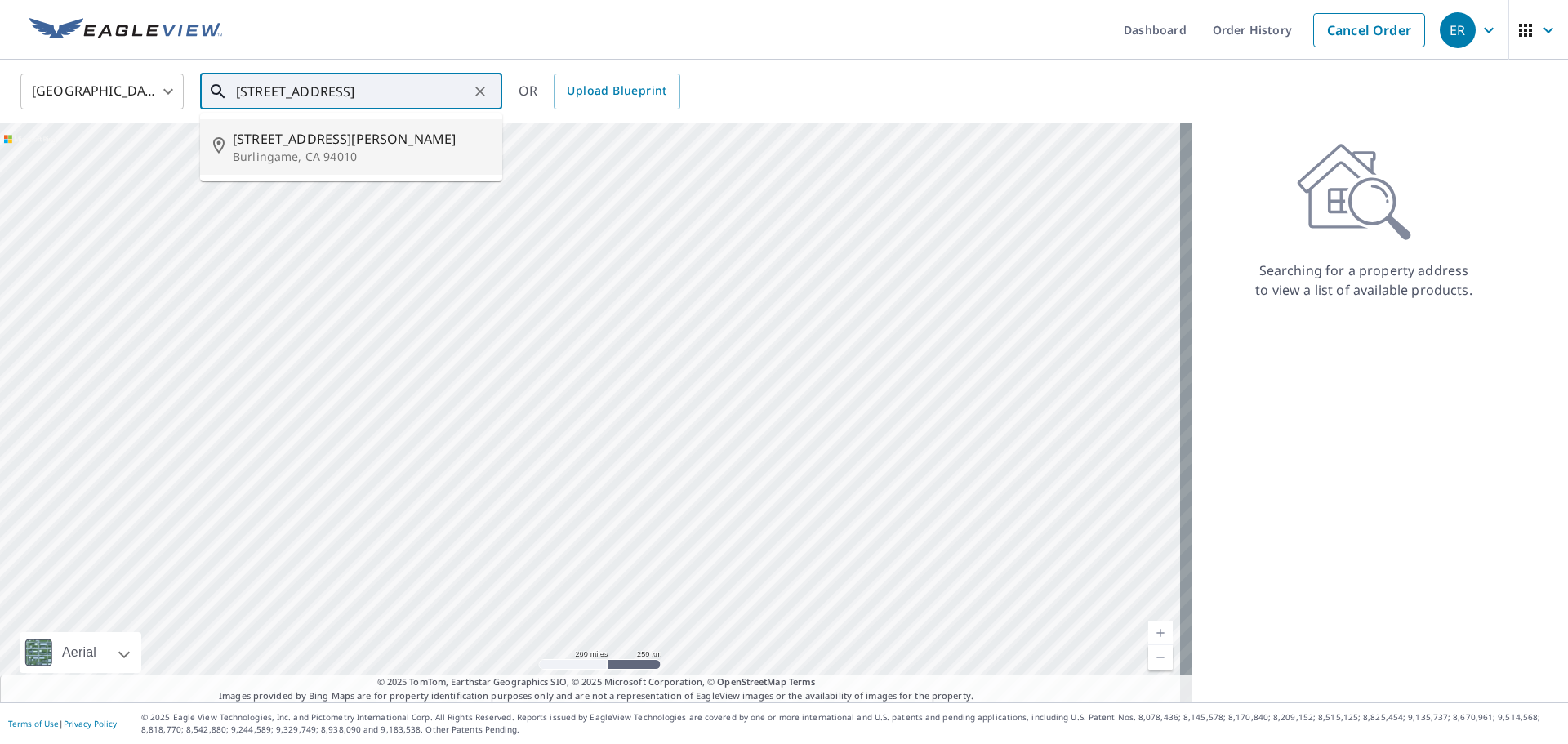
click at [255, 148] on p "Burlingame, CA 94010" at bounding box center [361, 156] width 257 height 16
type input "[STREET_ADDRESS][PERSON_NAME]"
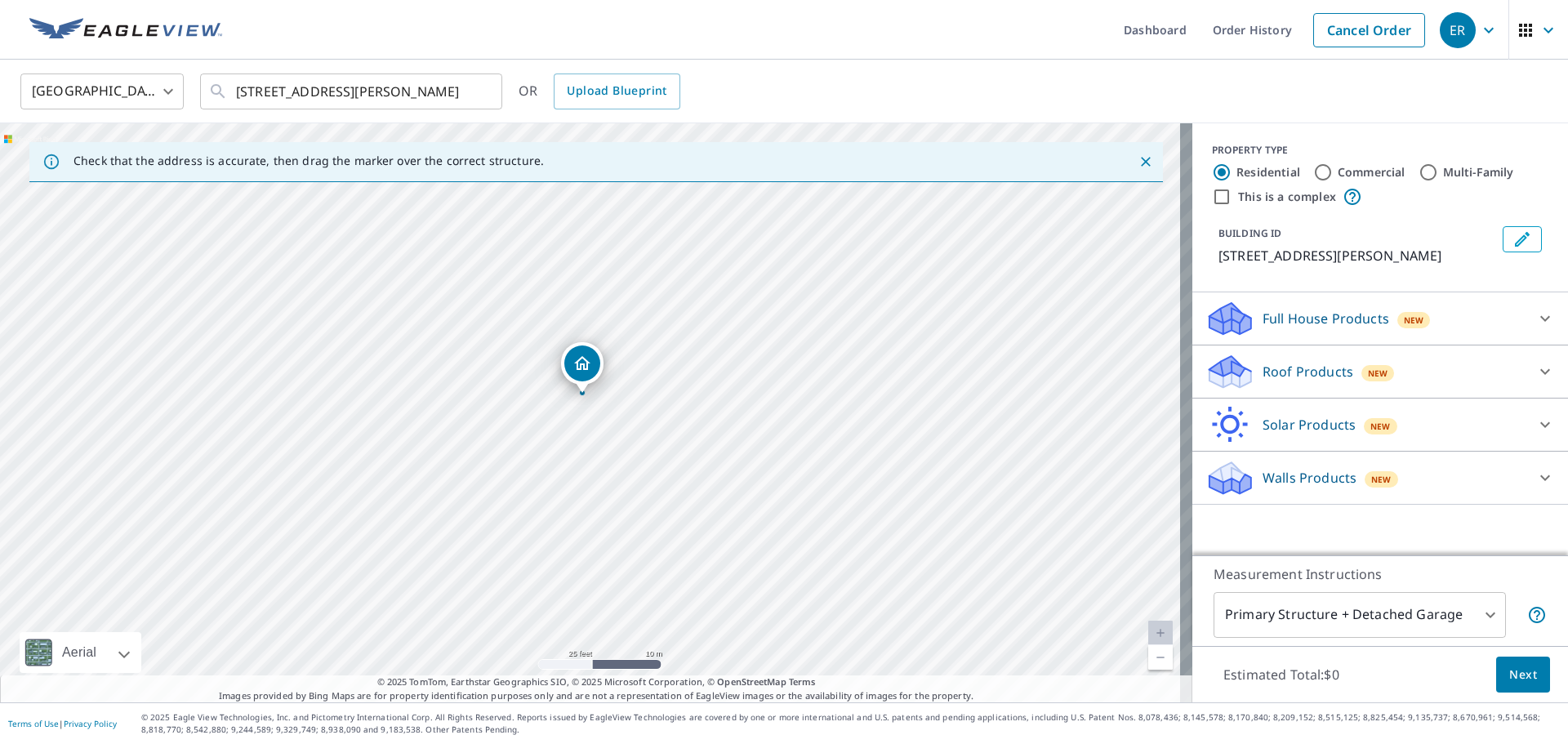
drag, startPoint x: 935, startPoint y: 460, endPoint x: 905, endPoint y: 419, distance: 50.8
click at [905, 419] on div "[STREET_ADDRESS]" at bounding box center [596, 413] width 1192 height 579
click at [1360, 622] on body "ER ER Dashboard Order History Cancel Order ER [GEOGRAPHIC_DATA] US ​ [STREET_AD…" at bounding box center [784, 372] width 1568 height 744
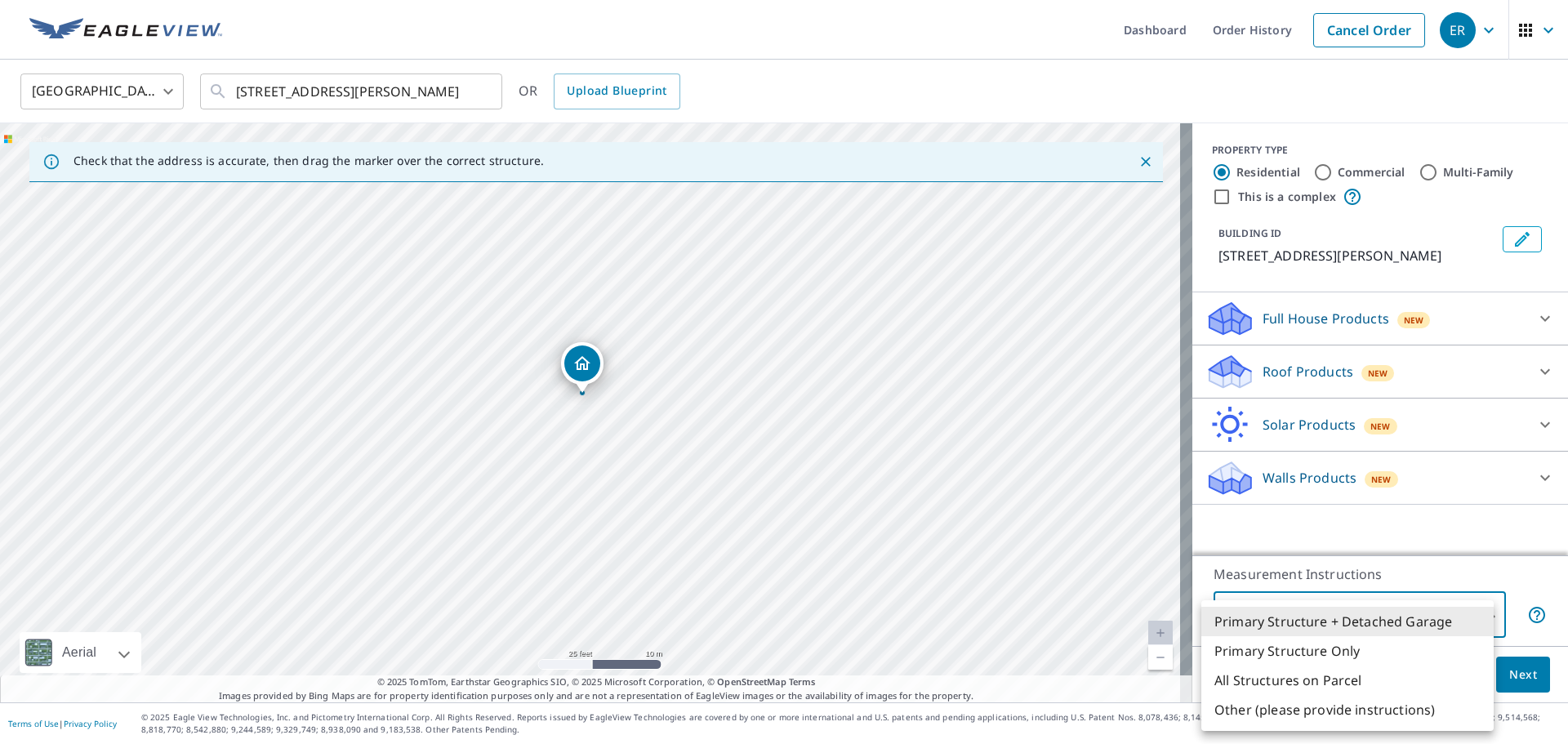
click at [1302, 651] on li "Primary Structure Only" at bounding box center [1347, 651] width 292 height 30
type input "2"
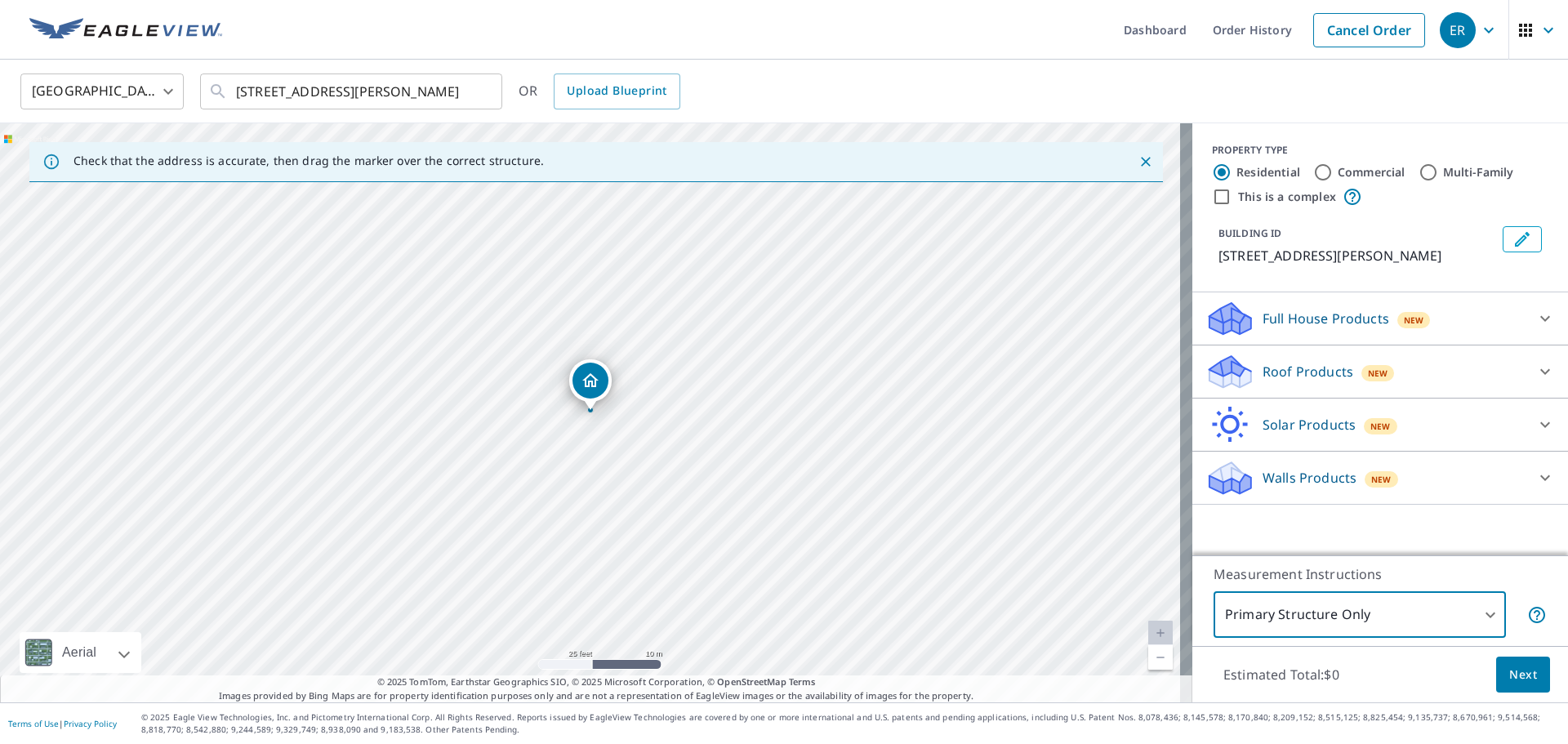
click at [1337, 368] on p "Roof Products" at bounding box center [1307, 372] width 90 height 20
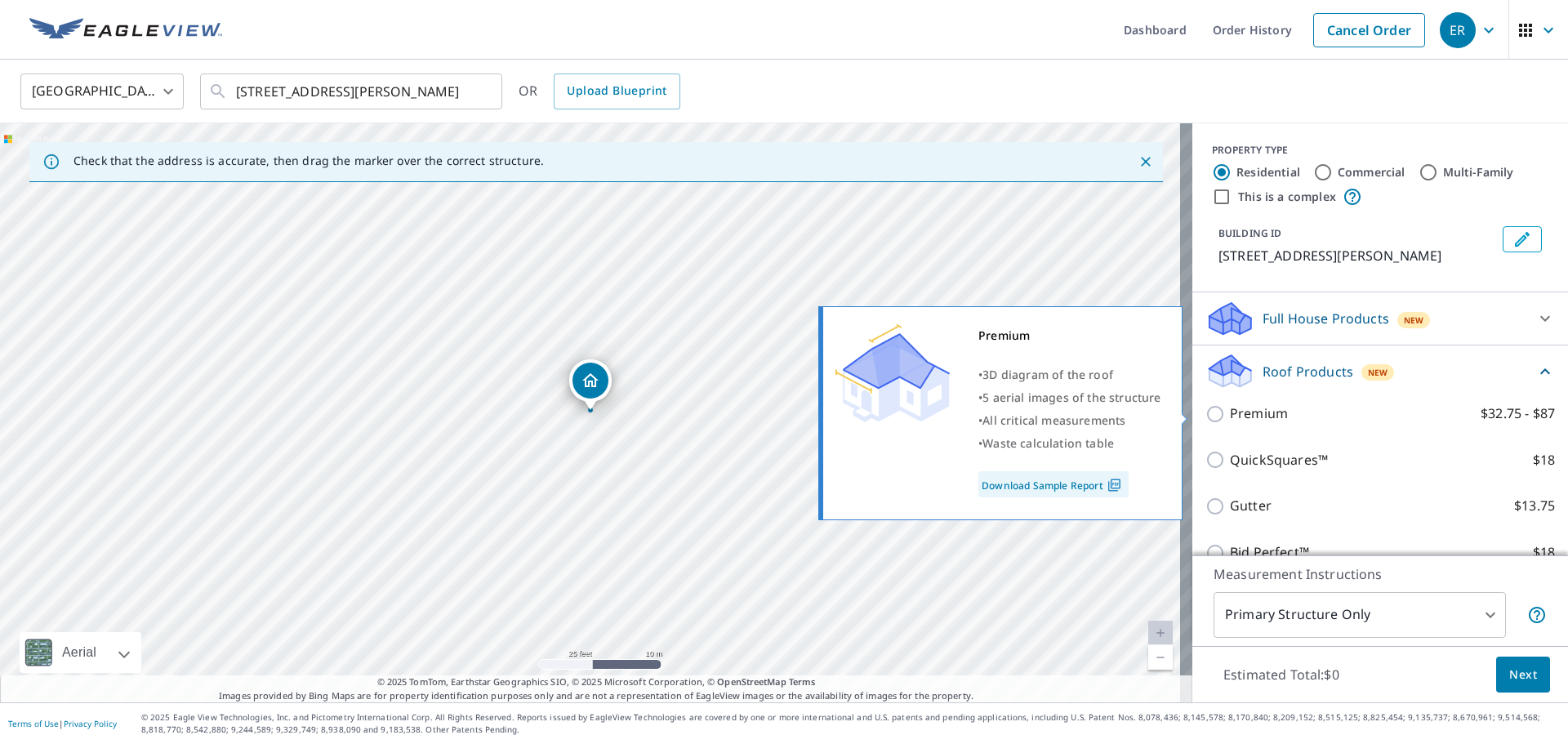
drag, startPoint x: 1269, startPoint y: 412, endPoint x: 1285, endPoint y: 415, distance: 16.3
click at [1269, 410] on p "Premium" at bounding box center [1259, 414] width 58 height 21
drag, startPoint x: 1209, startPoint y: 419, endPoint x: 1221, endPoint y: 416, distance: 12.4
click at [1209, 418] on input "Premium $32.75 - $87" at bounding box center [1217, 415] width 25 height 20
checkbox input "true"
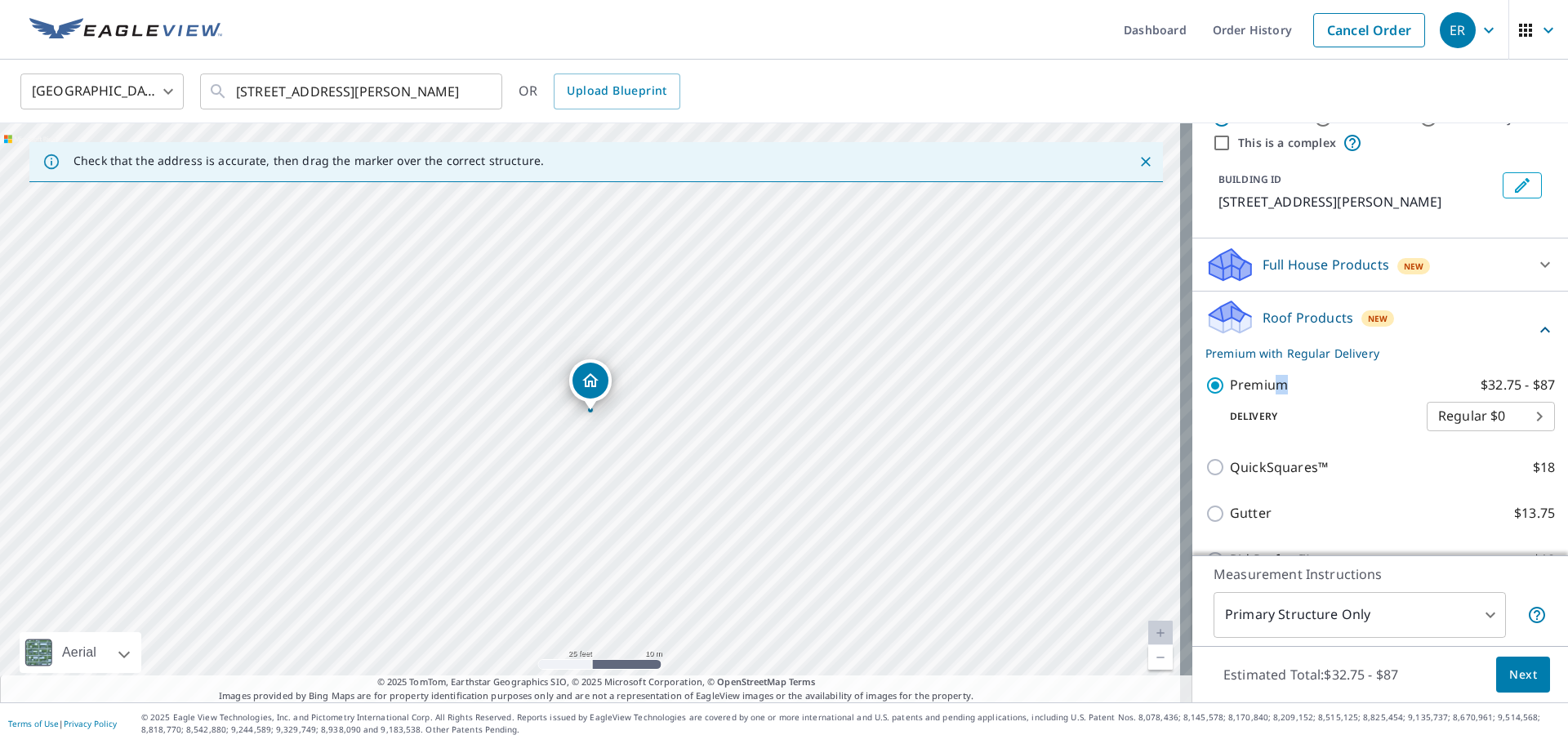
scroll to position [195, 0]
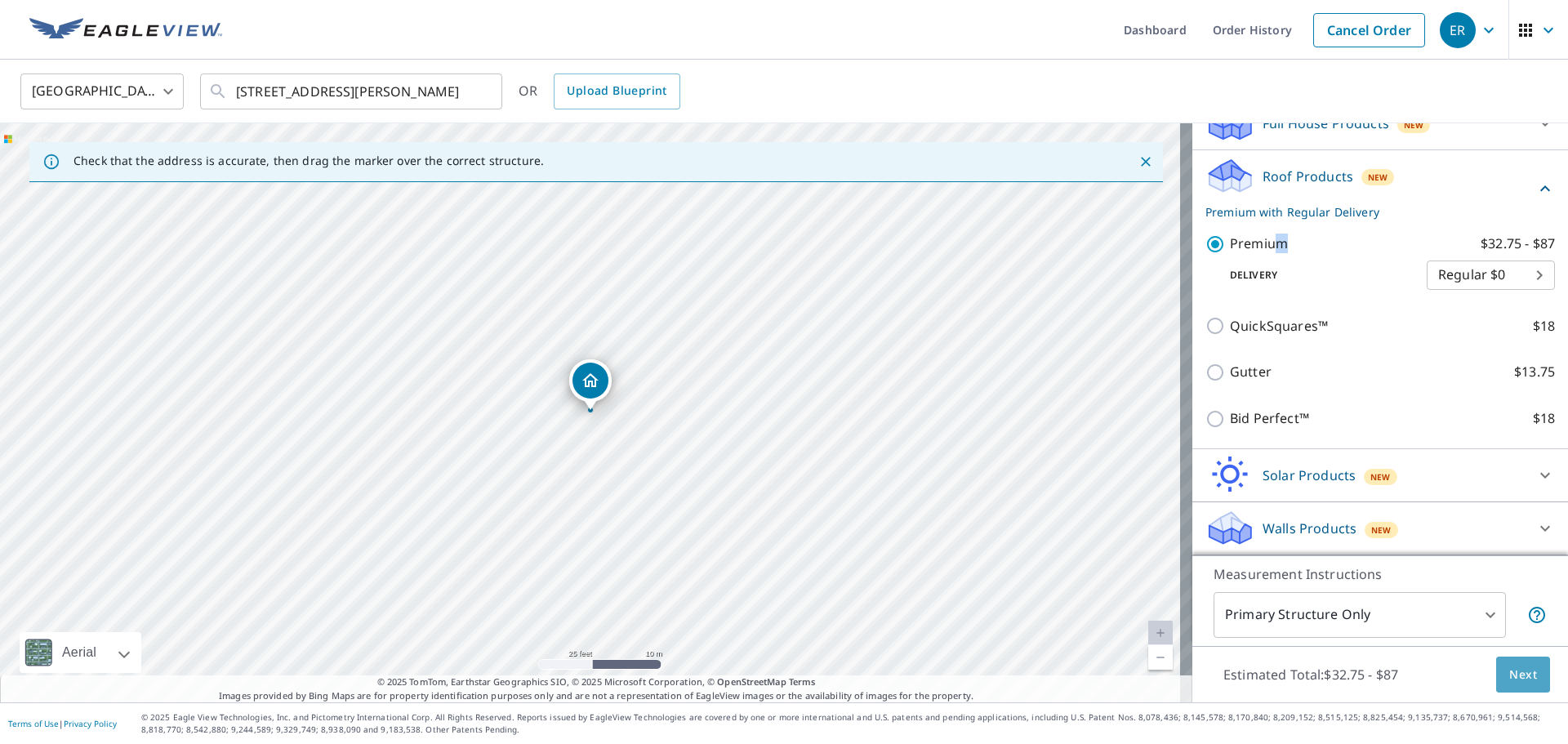
click at [1509, 673] on span "Next" at bounding box center [1523, 675] width 28 height 21
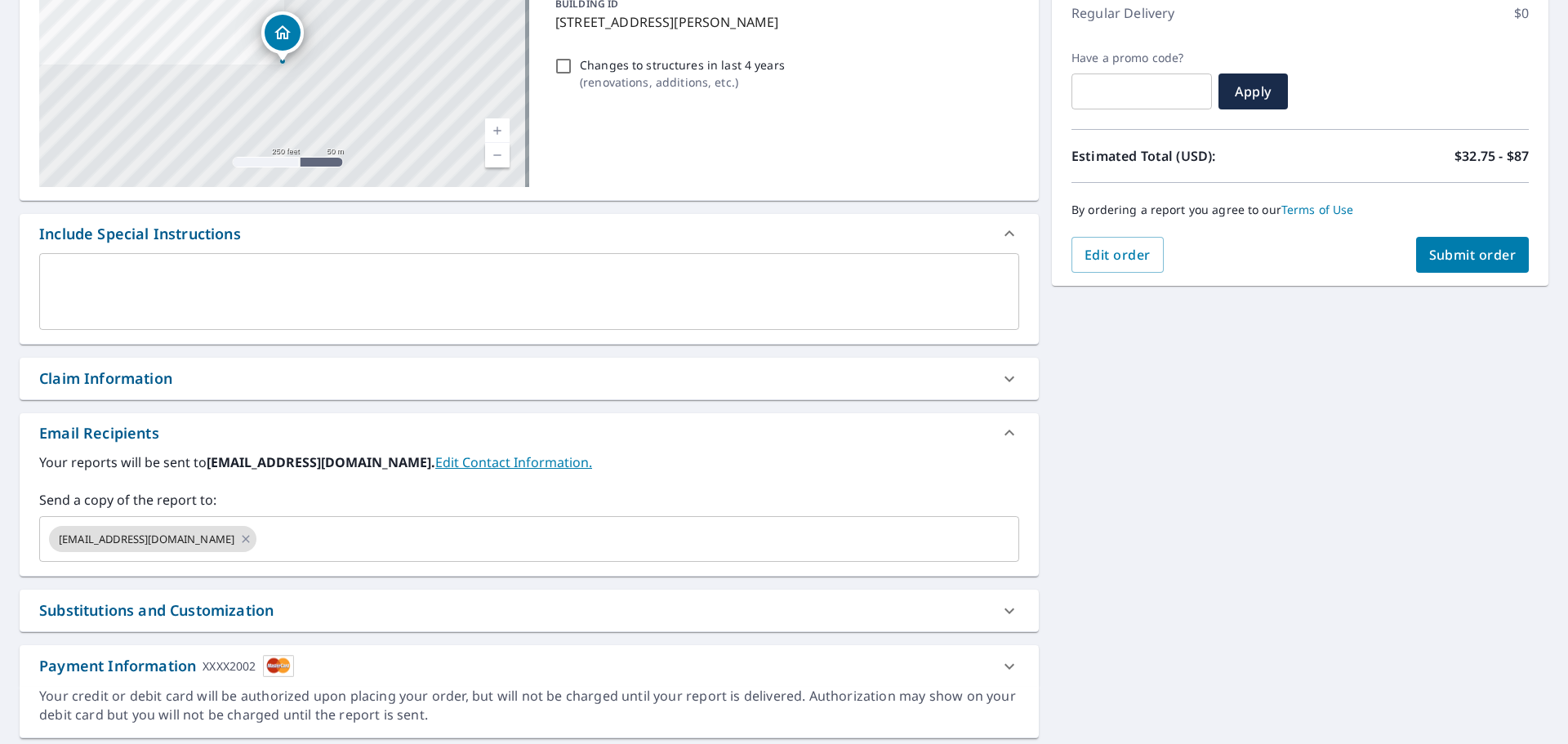
scroll to position [245, 0]
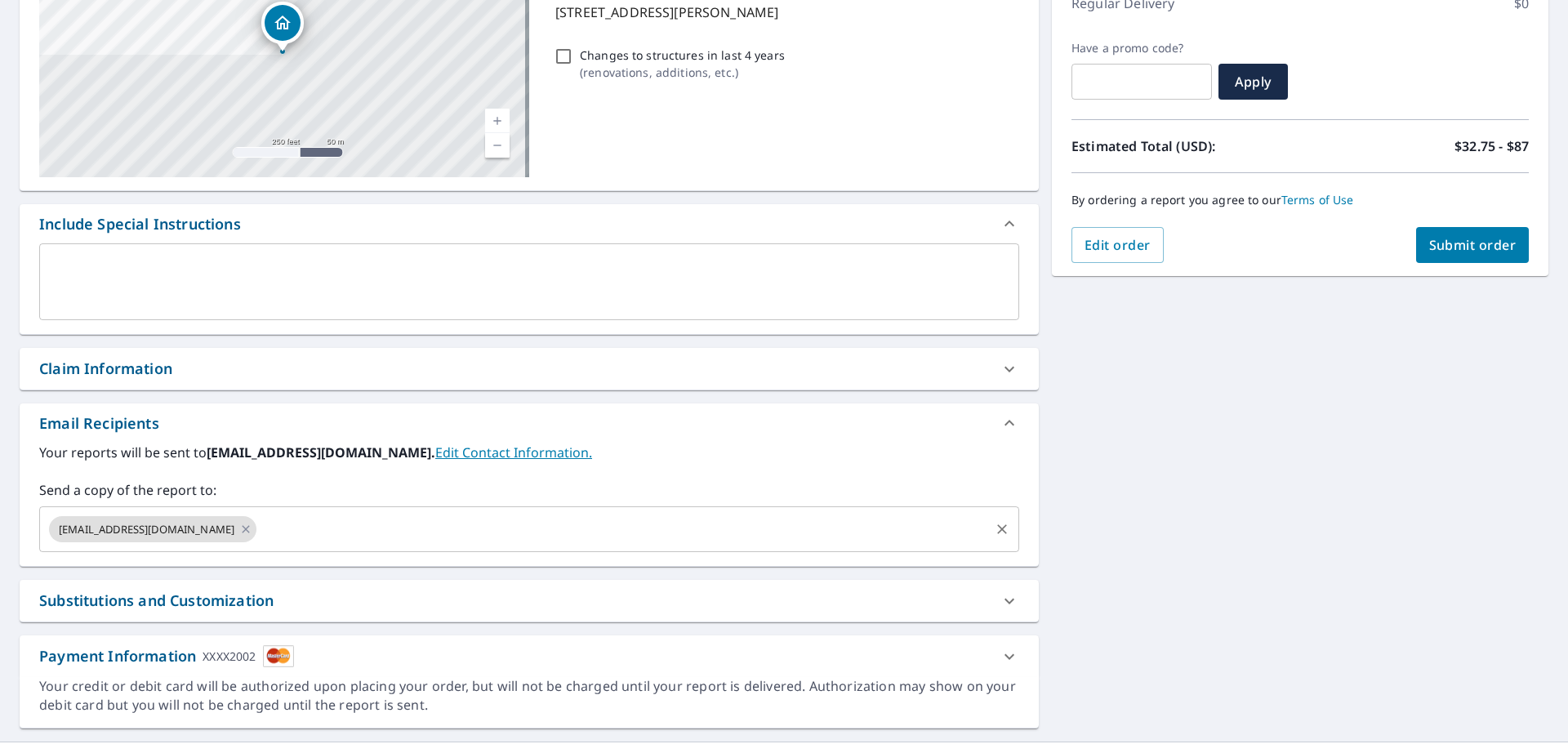
click at [429, 531] on input "text" at bounding box center [622, 529] width 729 height 31
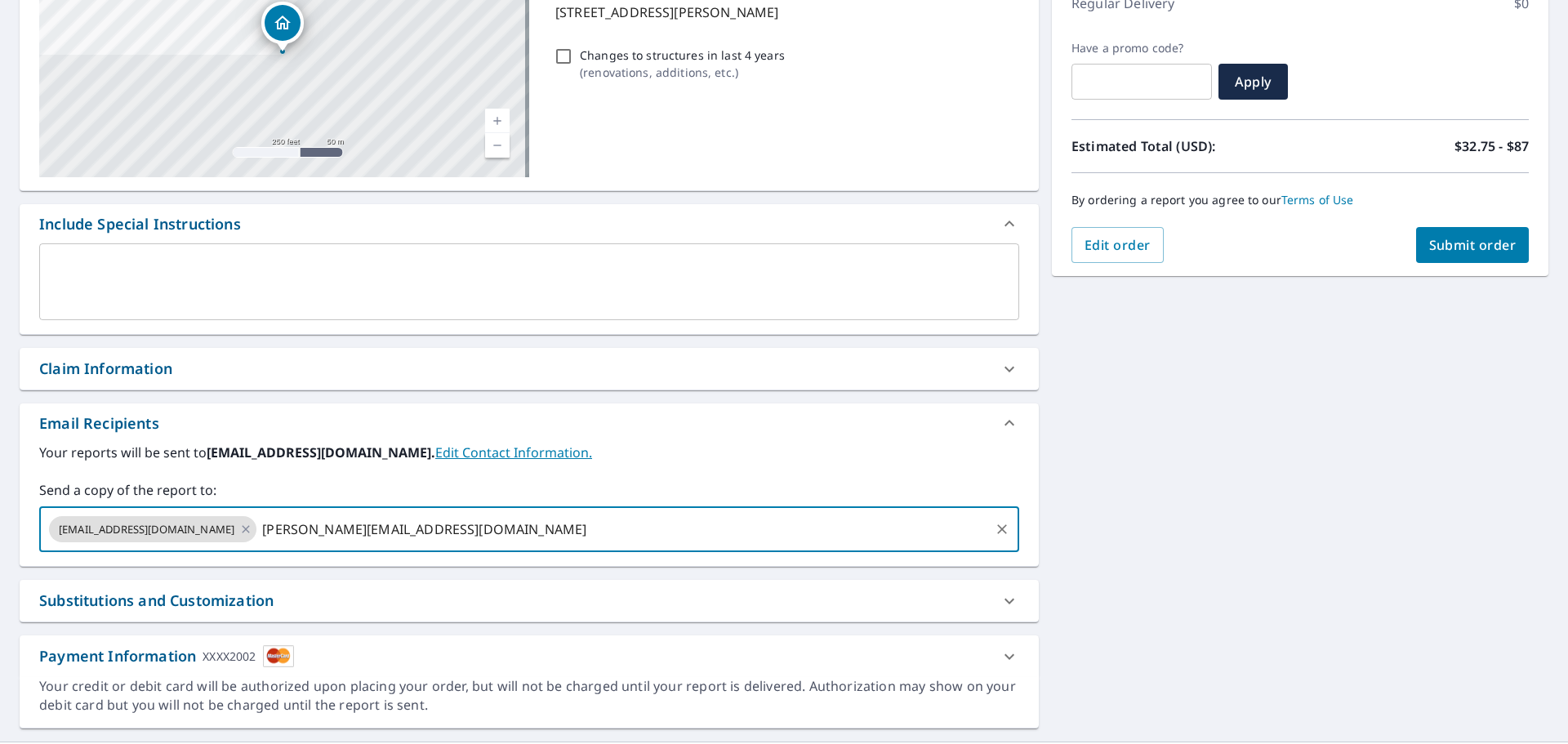
type input "[PERSON_NAME][EMAIL_ADDRESS][DOMAIN_NAME]"
click at [1035, 508] on div "[STREET_ADDRESS] Aerial Road A standard road map Aerial A detailed look from ab…" at bounding box center [784, 324] width 1568 height 836
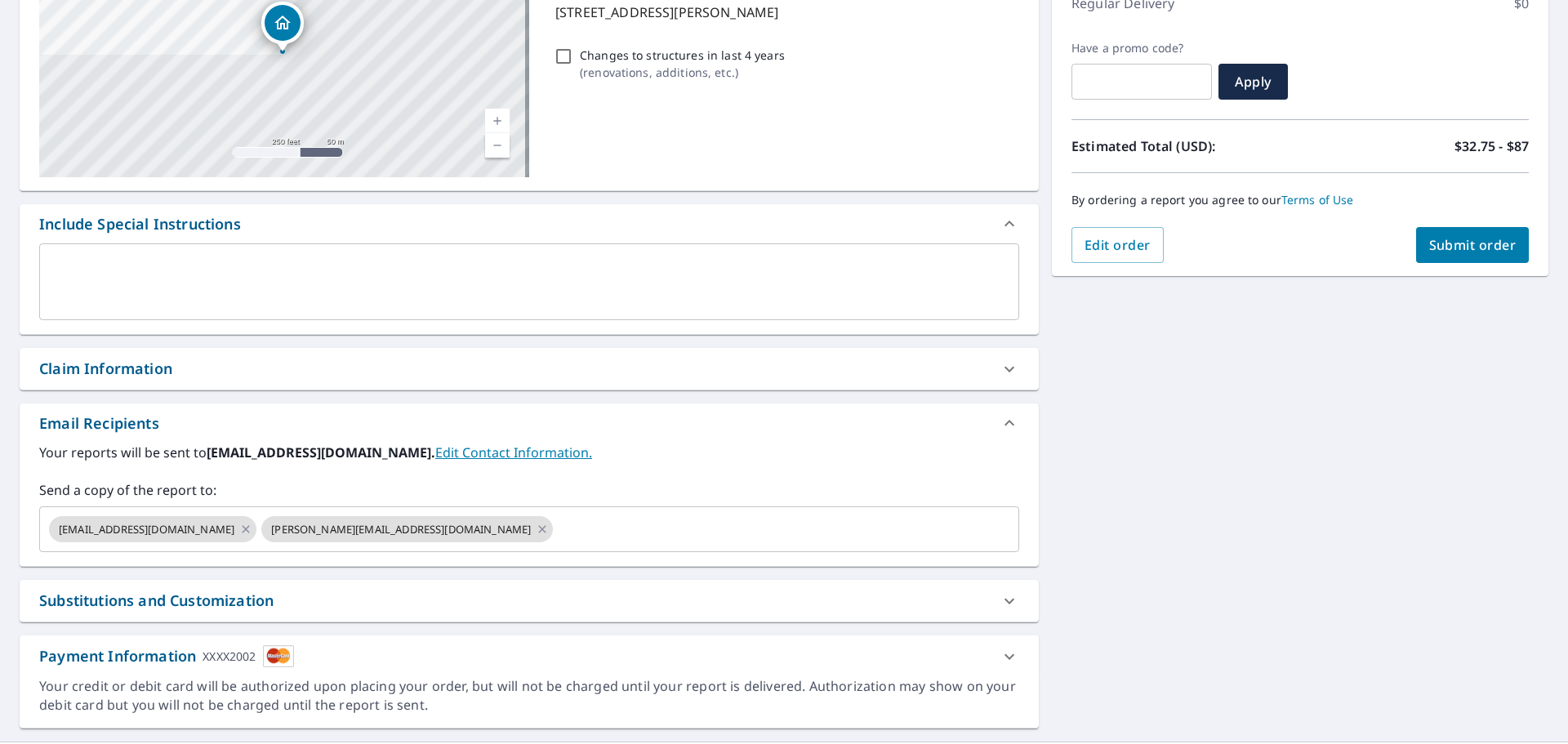
click at [1462, 238] on span "Submit order" at bounding box center [1473, 245] width 87 height 18
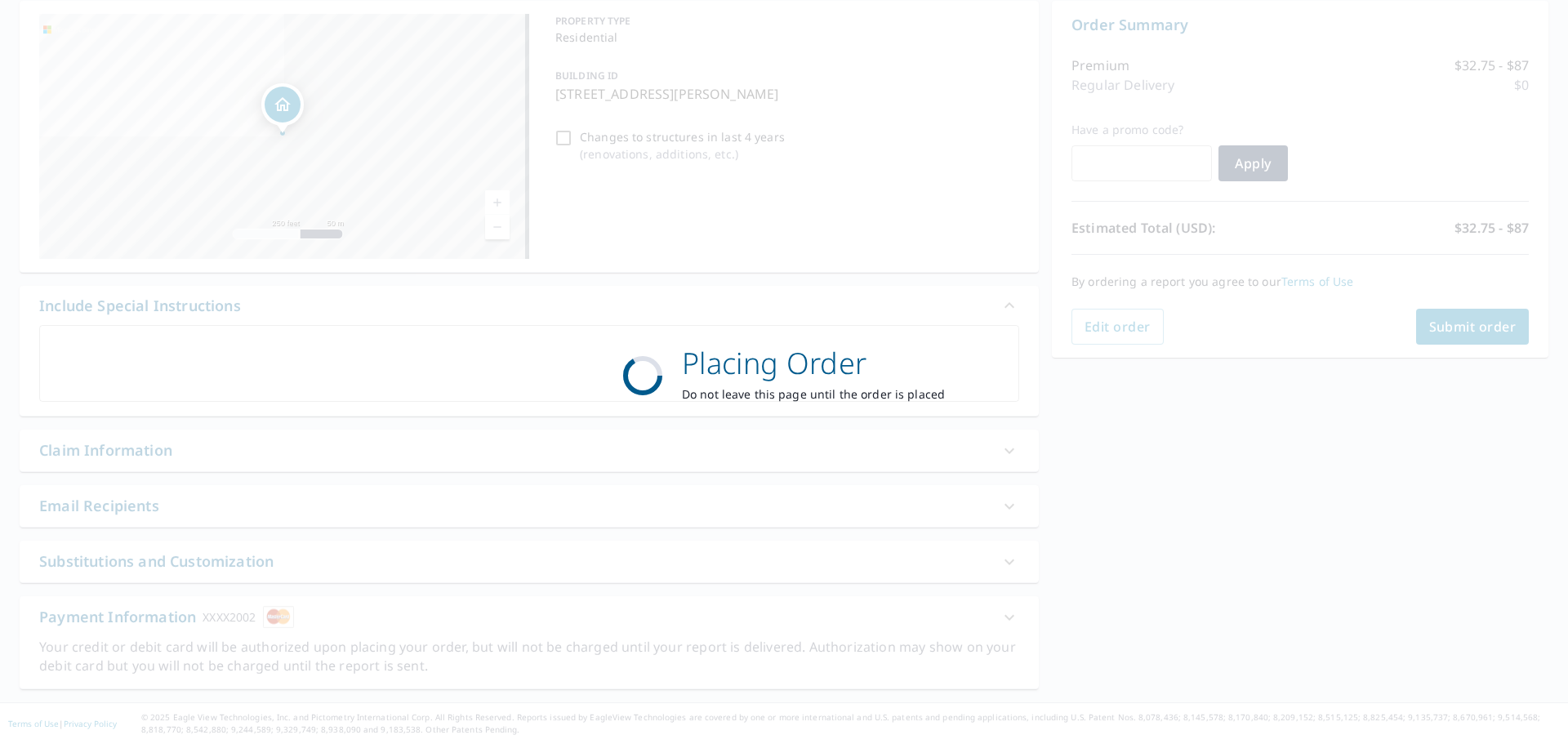
scroll to position [163, 0]
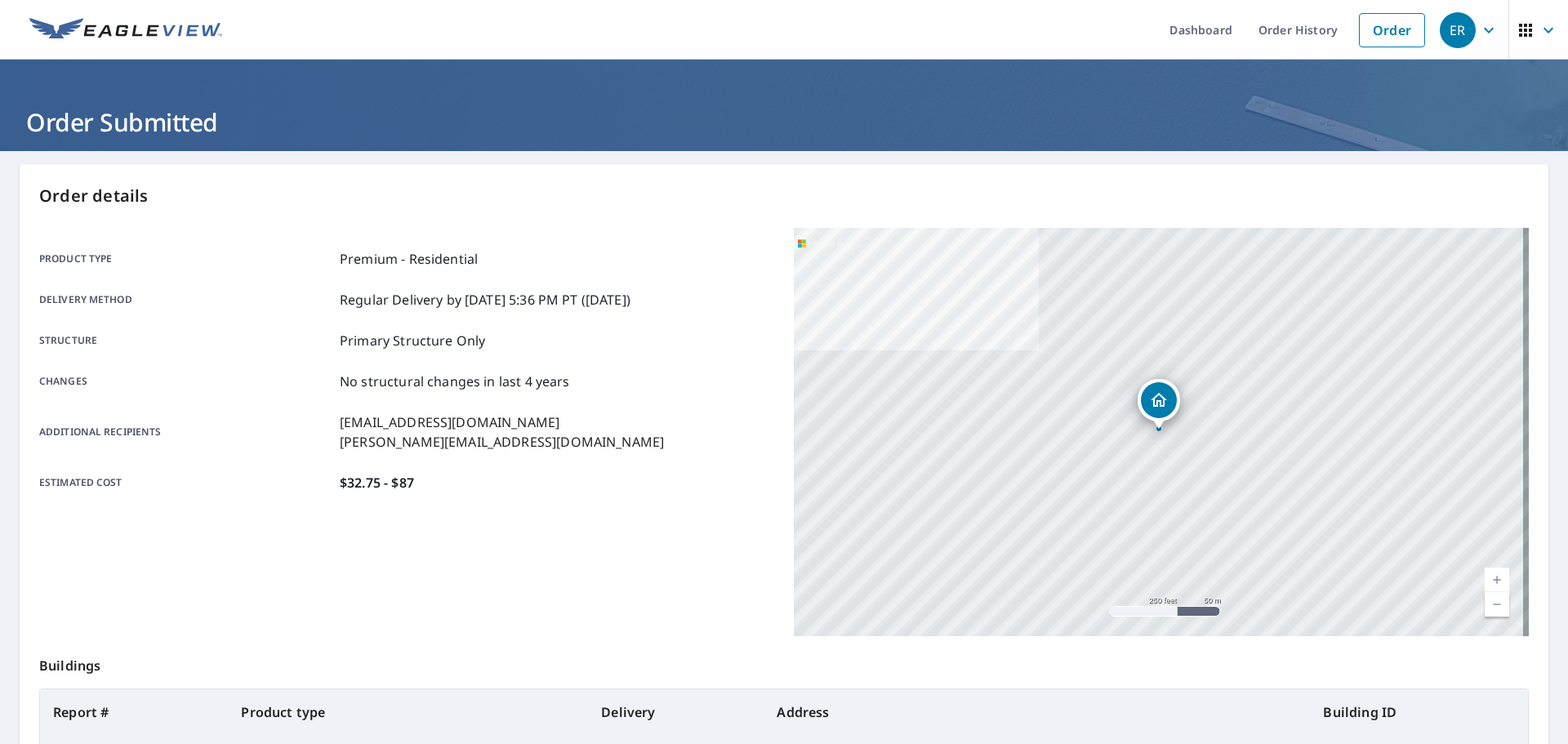
click at [1519, 31] on icon "button" at bounding box center [1525, 30] width 13 height 13
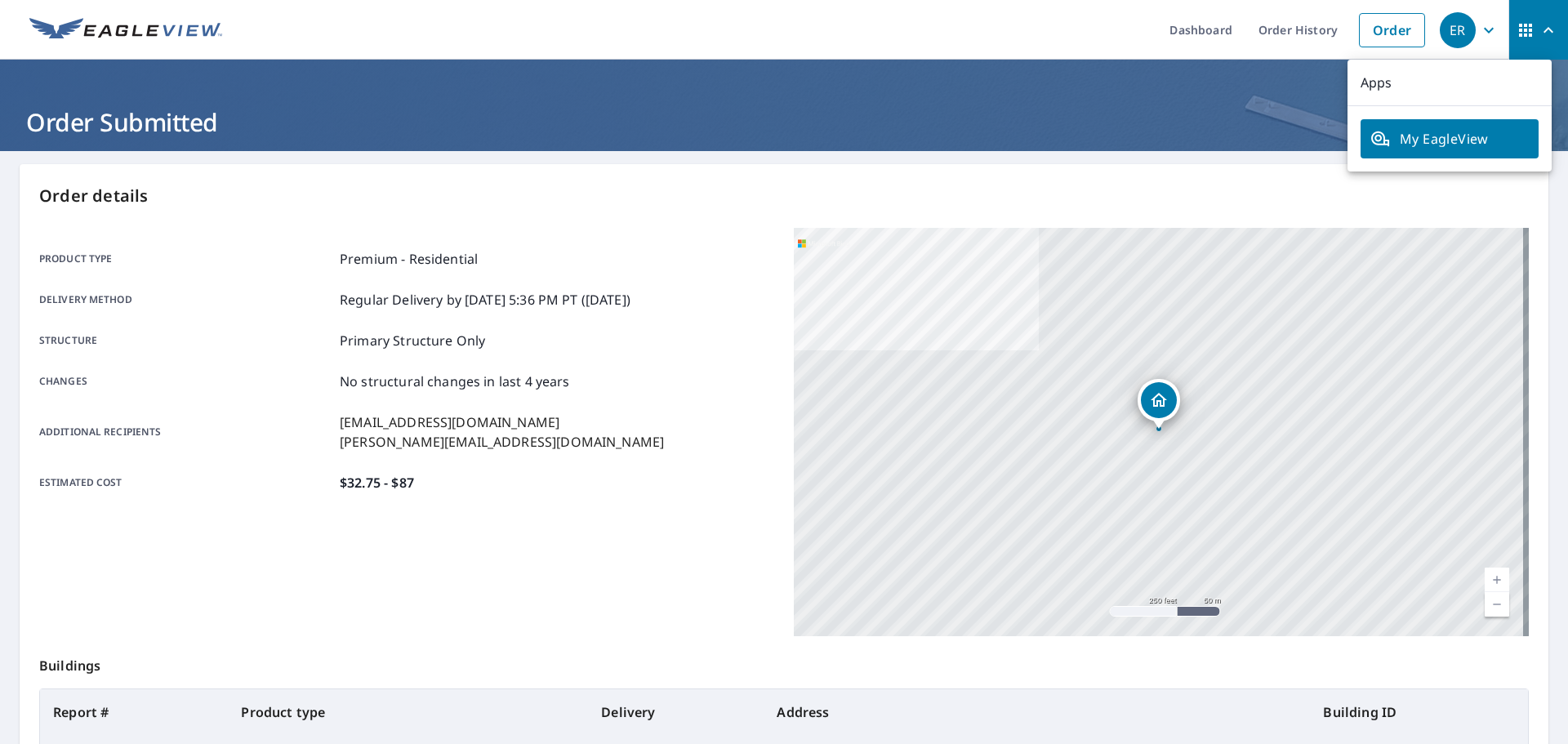
click at [1079, 28] on ul "Dashboard Order History Order" at bounding box center [832, 30] width 1201 height 60
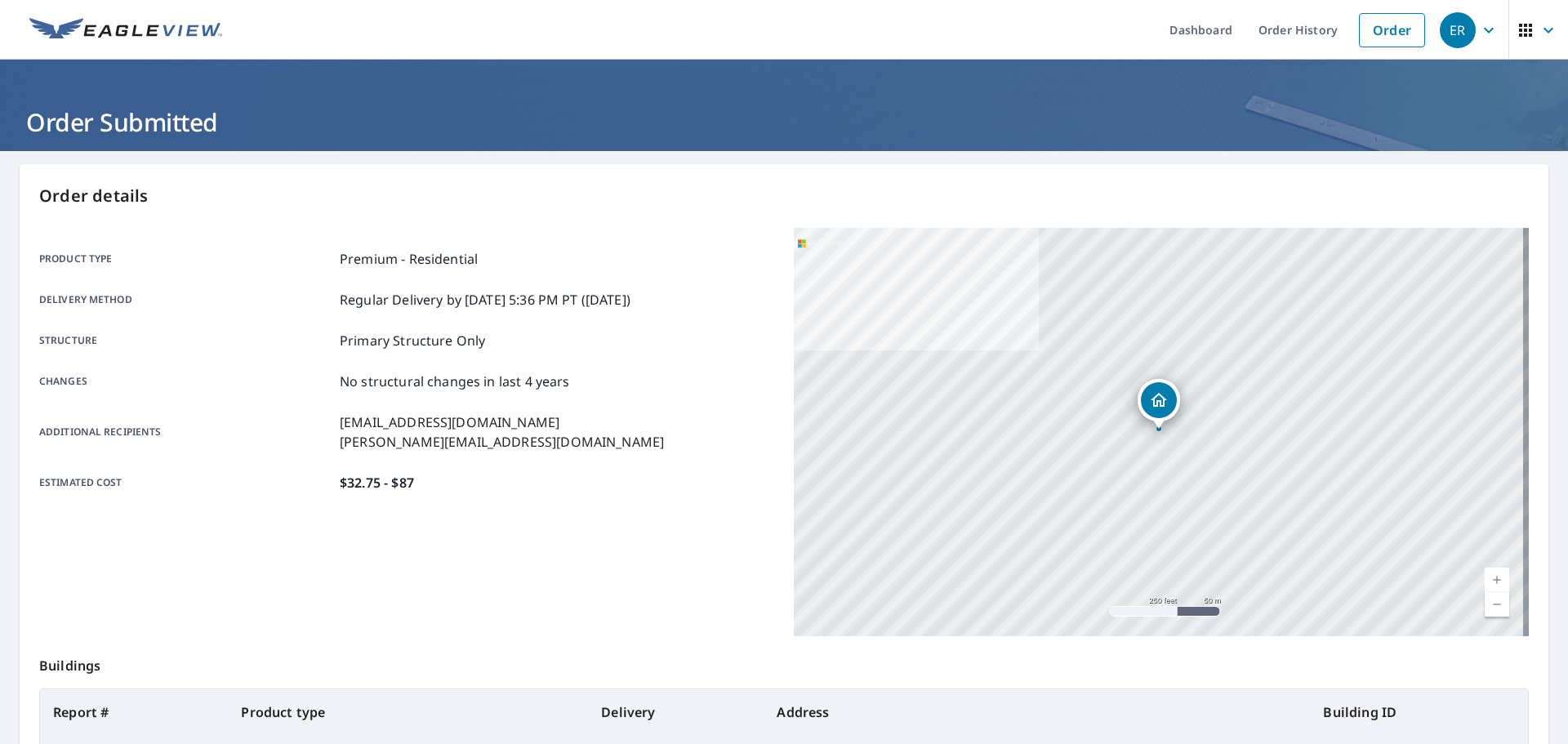
click at [1479, 33] on icon "button" at bounding box center [1488, 31] width 20 height 20
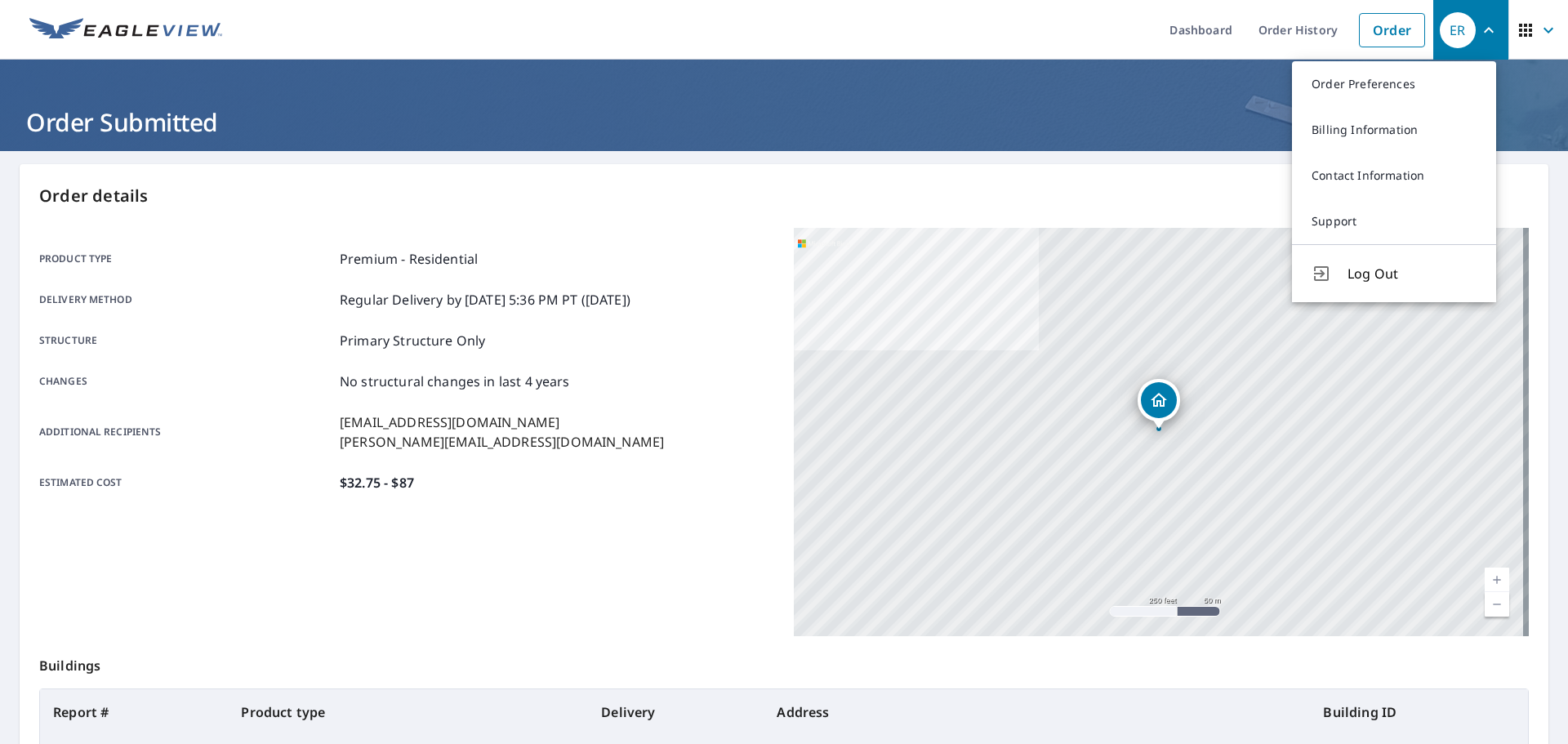
click at [1077, 53] on ul "Dashboard Order History Order" at bounding box center [832, 30] width 1201 height 60
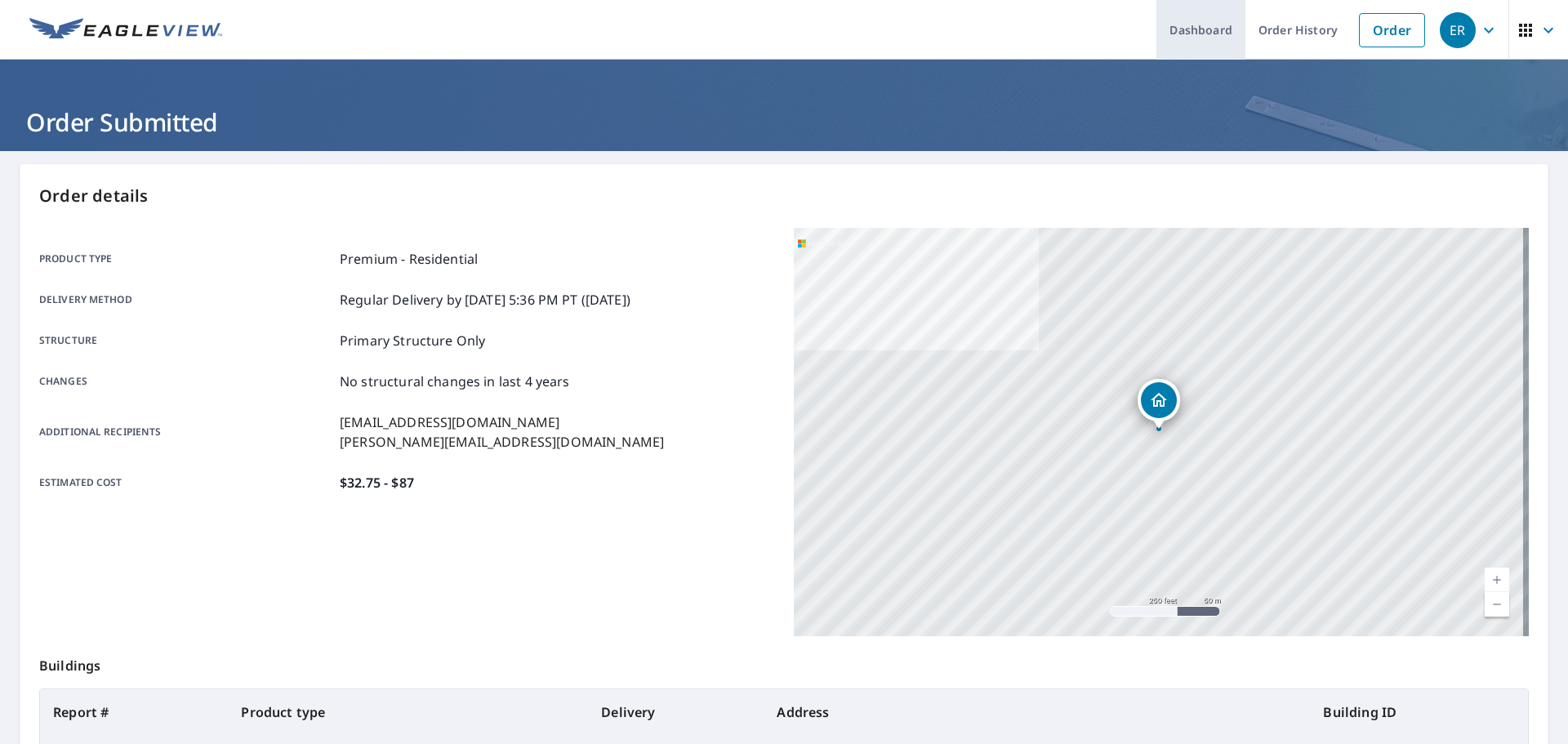
click at [1199, 23] on link "Dashboard" at bounding box center [1201, 30] width 89 height 60
